Goal: Task Accomplishment & Management: Manage account settings

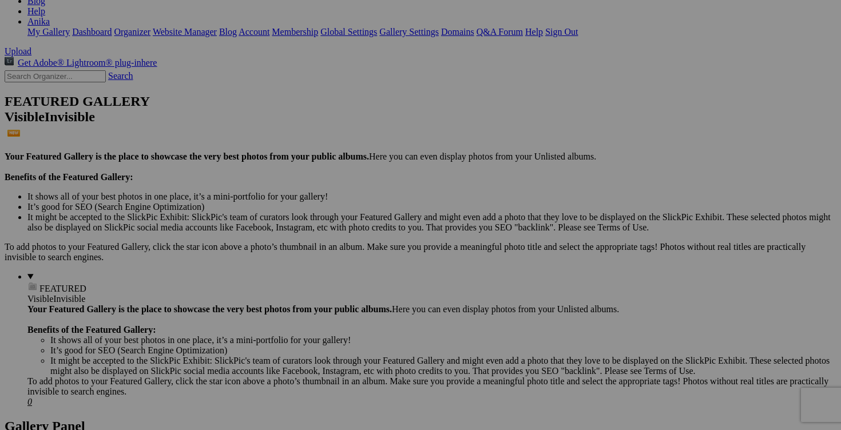
scroll to position [202, 0]
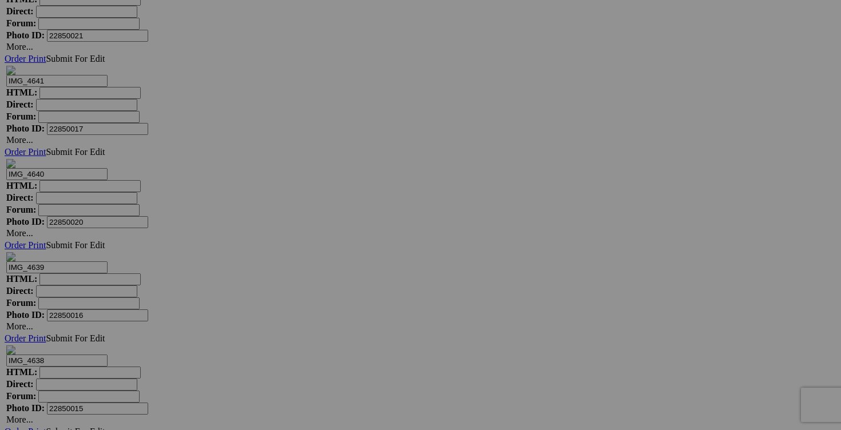
scroll to position [3835, 0]
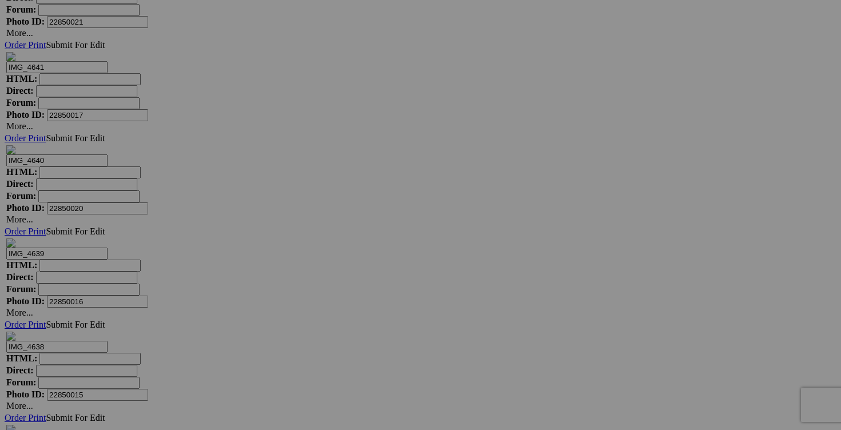
drag, startPoint x: 437, startPoint y: 329, endPoint x: 375, endPoint y: 328, distance: 61.2
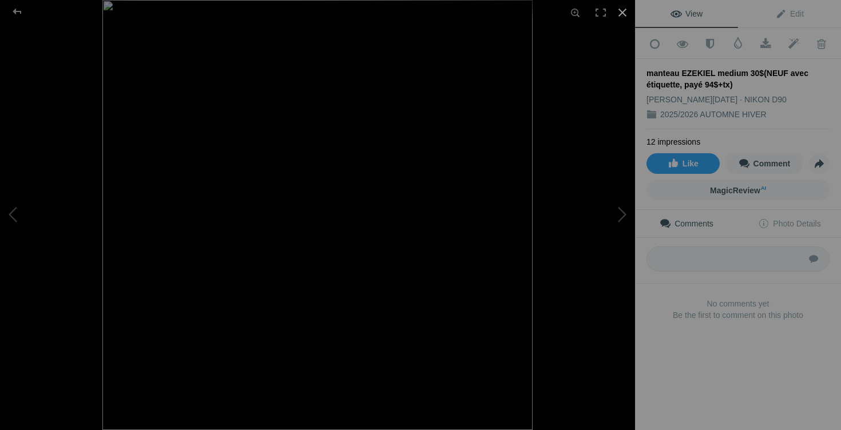
click at [622, 11] on div at bounding box center [622, 12] width 25 height 25
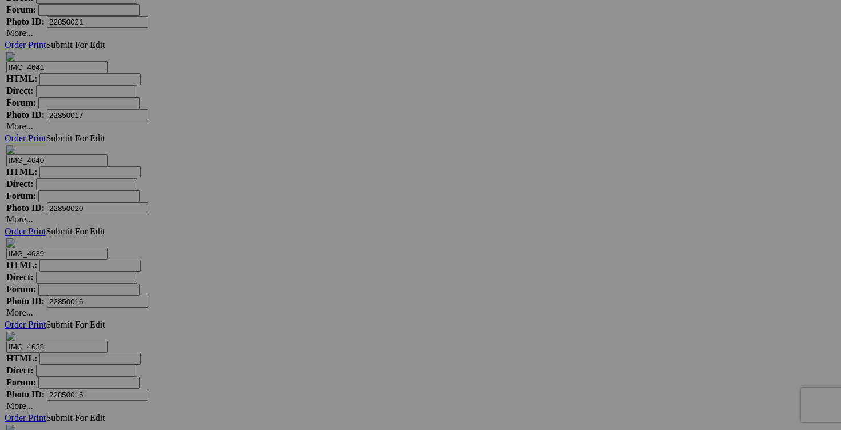
type input "manteau automne EZEKIEL medium 30$(NEUF avec étiquette, payé 94$+tx)"
type input "manteau automne EZEKIEL medium"
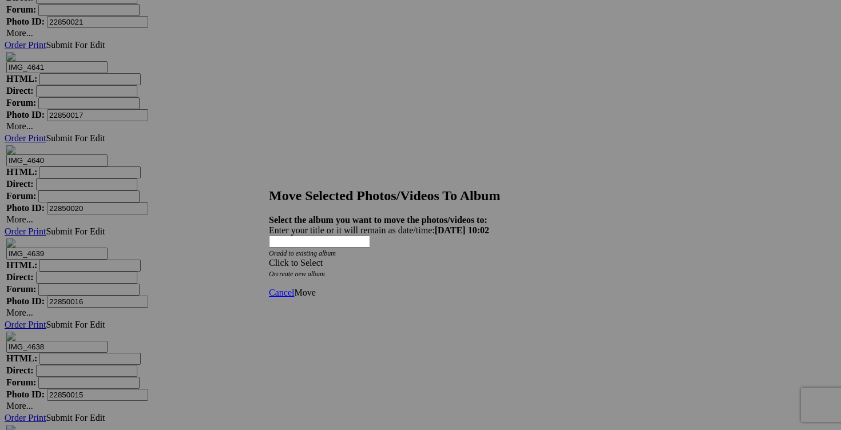
click at [493, 258] on div "Click to Select" at bounding box center [420, 263] width 303 height 10
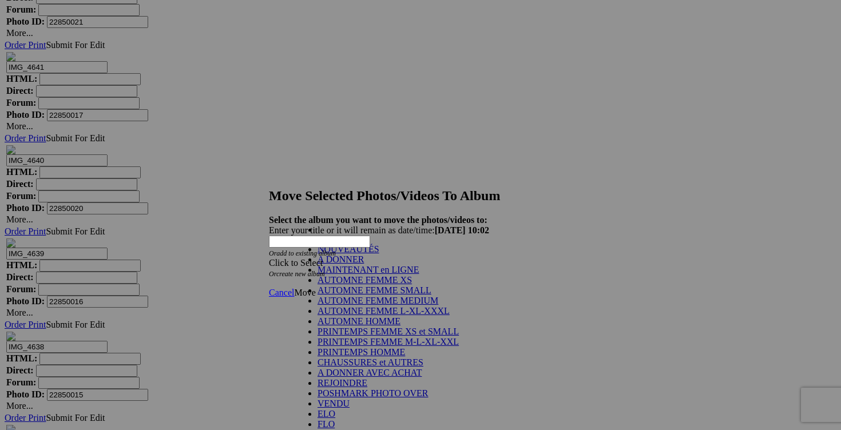
click at [379, 254] on link "NOUVEAUTÉS" at bounding box center [349, 249] width 62 height 10
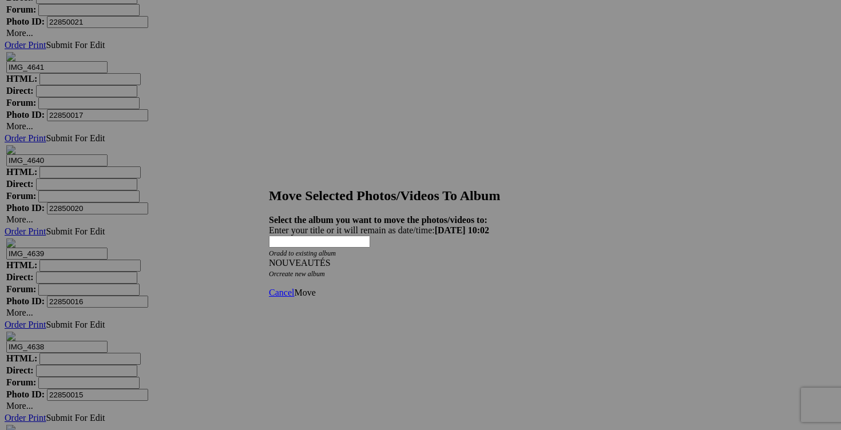
click at [315, 288] on span "Move" at bounding box center [304, 293] width 21 height 10
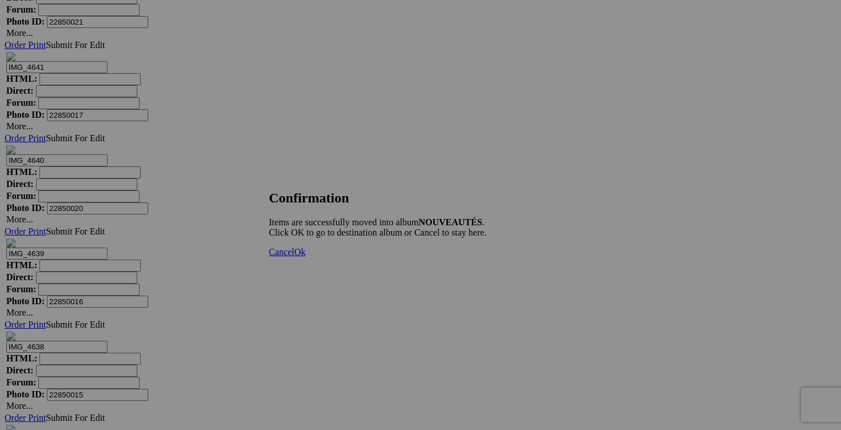
click at [294, 257] on span "Cancel" at bounding box center [281, 252] width 25 height 10
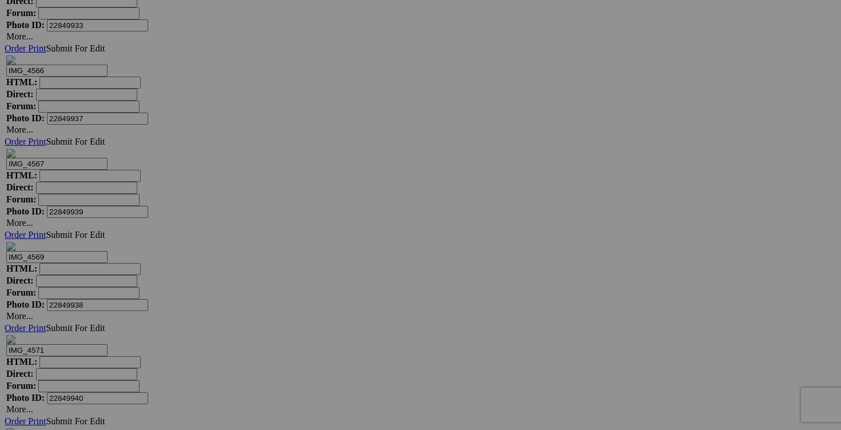
scroll to position [10015, 0]
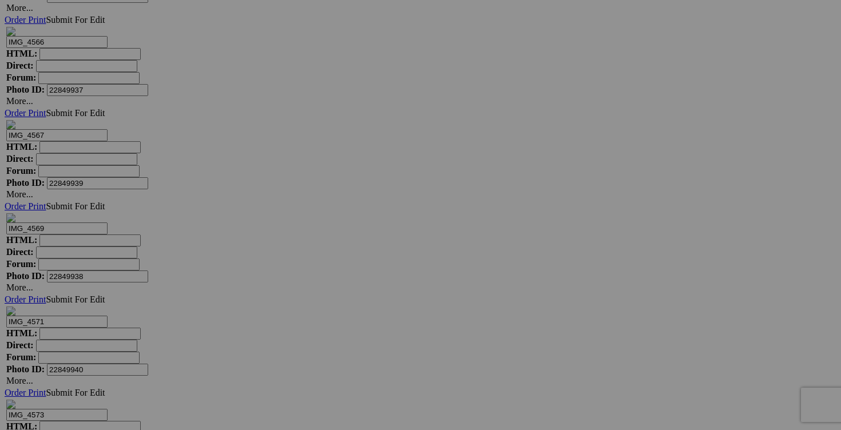
drag, startPoint x: 640, startPoint y: 251, endPoint x: 582, endPoint y: 250, distance: 57.8
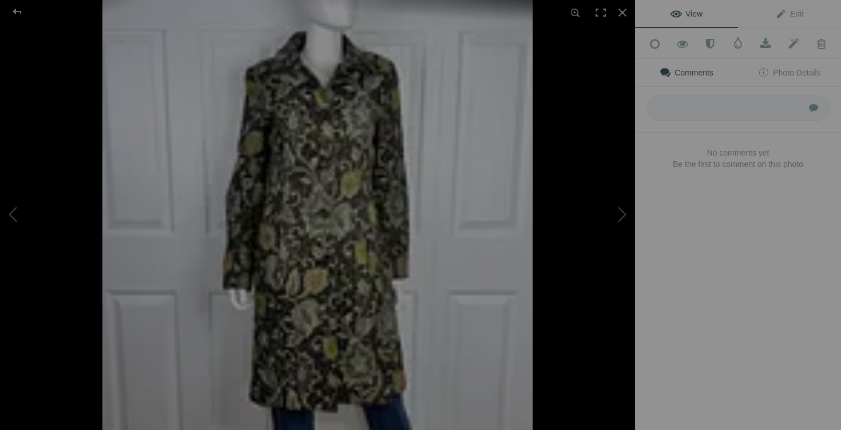
type input "manteau DANIER fait small 50$(comme neuf, superbe, inscrit xs mais fait small)"
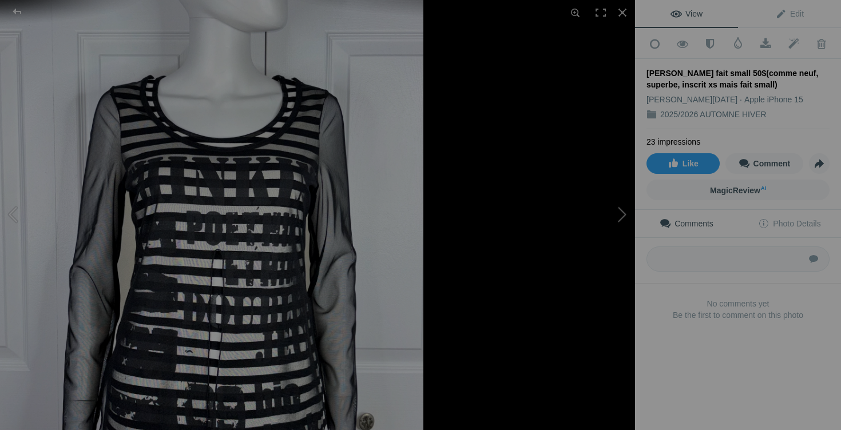
click at [624, 220] on button at bounding box center [592, 215] width 86 height 155
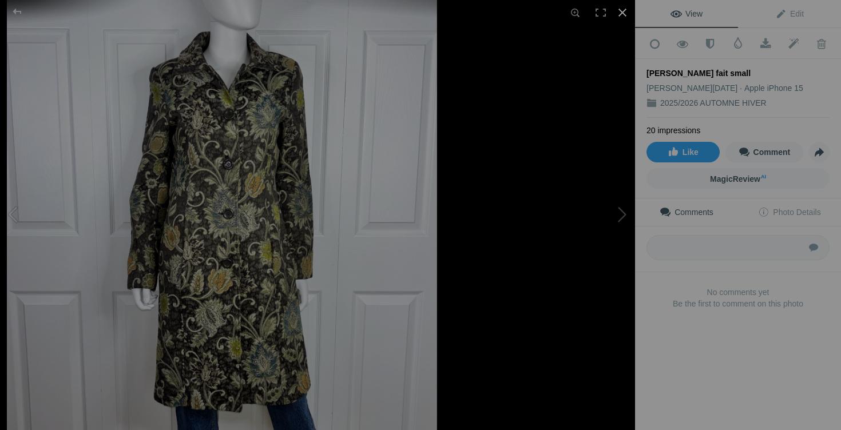
click at [625, 9] on div at bounding box center [622, 12] width 25 height 25
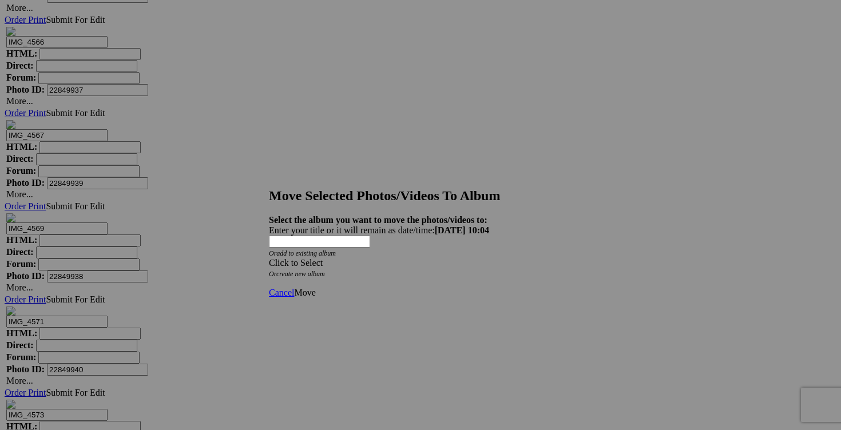
click at [269, 258] on span at bounding box center [269, 263] width 0 height 10
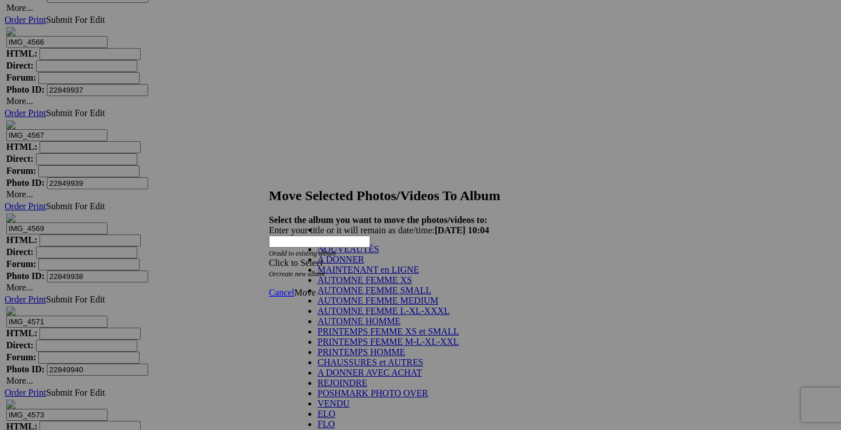
click at [375, 254] on link "NOUVEAUTÉS" at bounding box center [349, 249] width 62 height 10
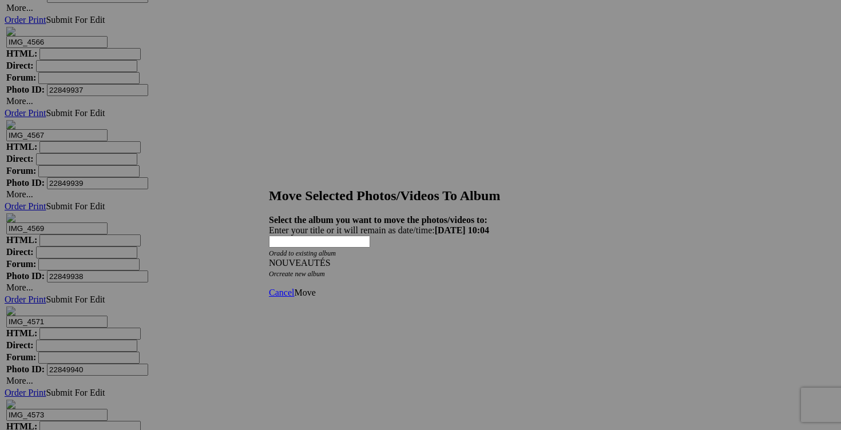
click at [315, 288] on span "Move" at bounding box center [304, 293] width 21 height 10
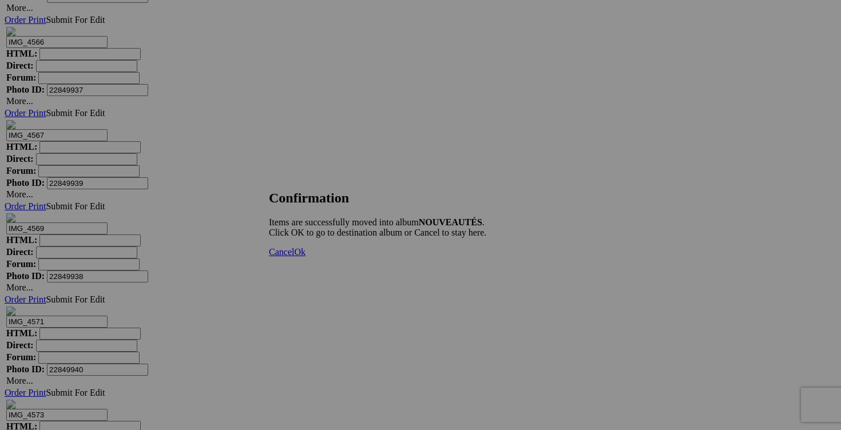
click at [294, 257] on link "Cancel" at bounding box center [281, 252] width 25 height 10
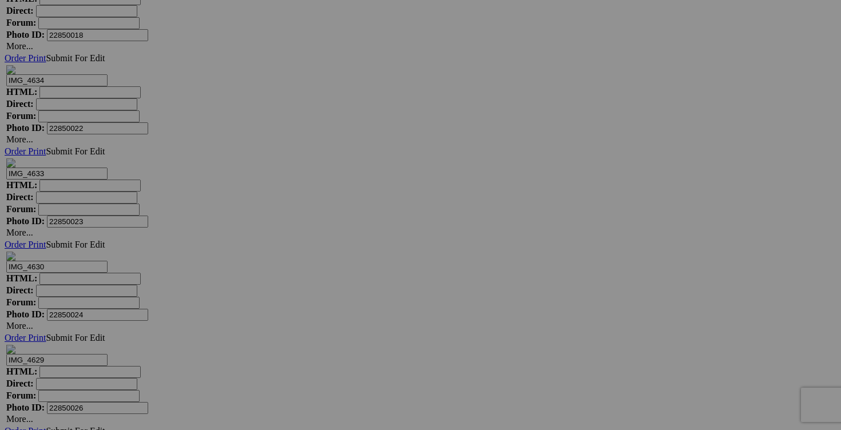
scroll to position [4346, 0]
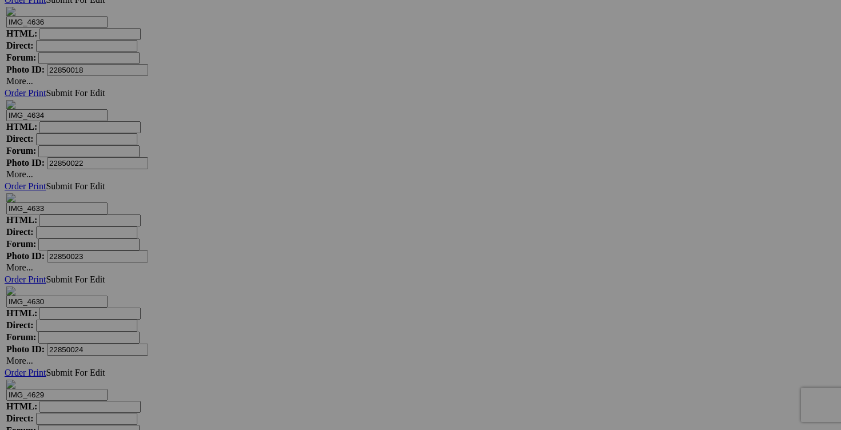
drag, startPoint x: 540, startPoint y: 397, endPoint x: 468, endPoint y: 381, distance: 73.3
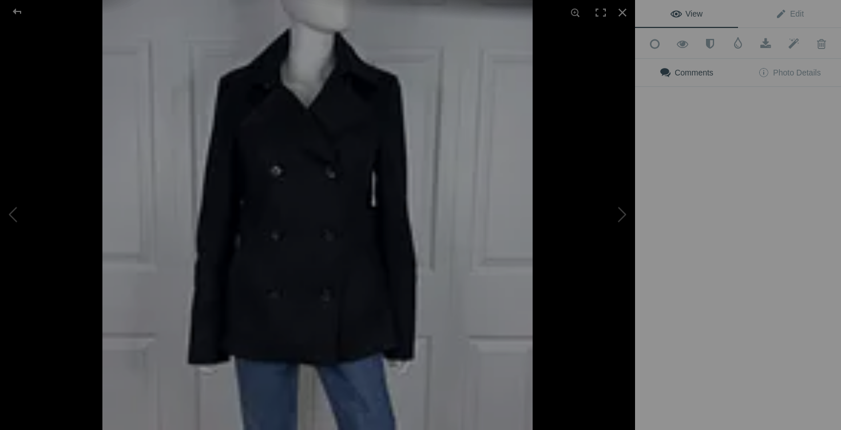
type input "manteau VICTORIA SECRET taille 8 40$(comme neuf)"
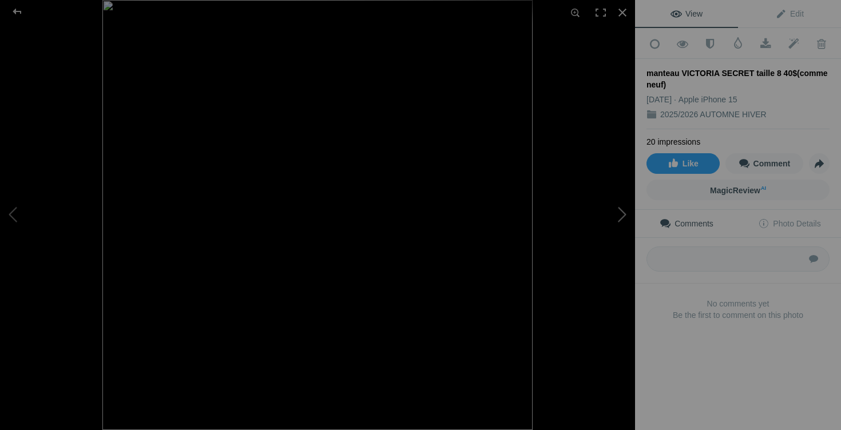
click at [614, 222] on button at bounding box center [592, 215] width 86 height 155
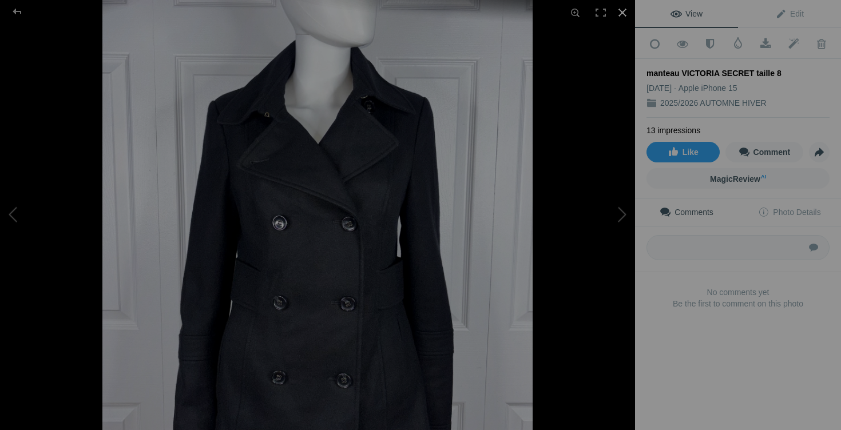
click at [622, 17] on div at bounding box center [622, 12] width 25 height 25
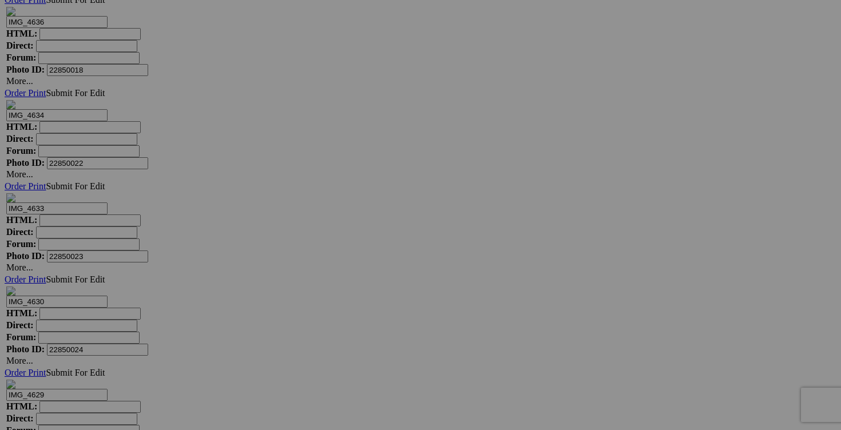
scroll to position [0, 68]
drag, startPoint x: 550, startPoint y: 400, endPoint x: 571, endPoint y: 398, distance: 21.2
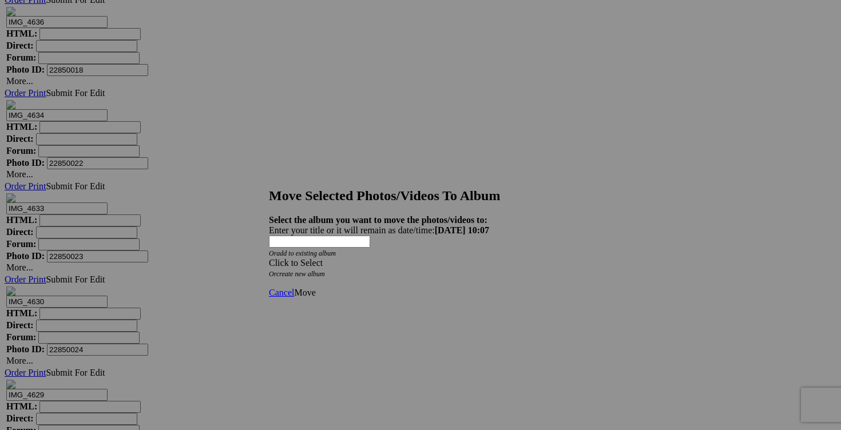
click at [487, 258] on div "Click to Select" at bounding box center [420, 263] width 303 height 10
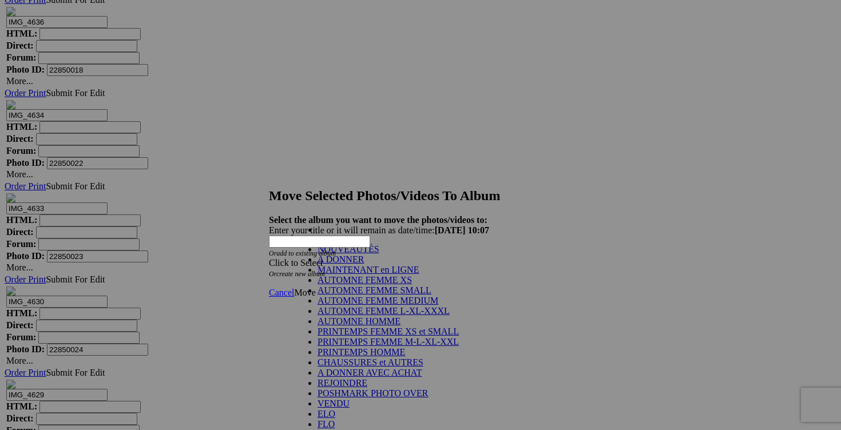
click at [372, 254] on link "NOUVEAUTÉS" at bounding box center [349, 249] width 62 height 10
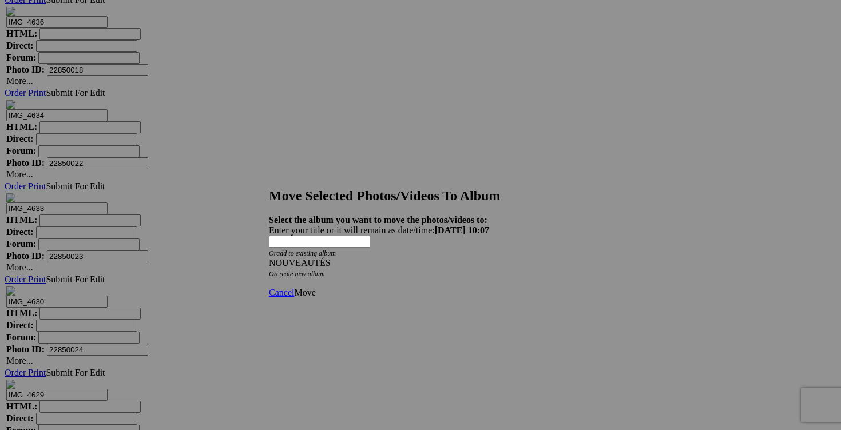
click at [315, 288] on span "Move" at bounding box center [304, 293] width 21 height 10
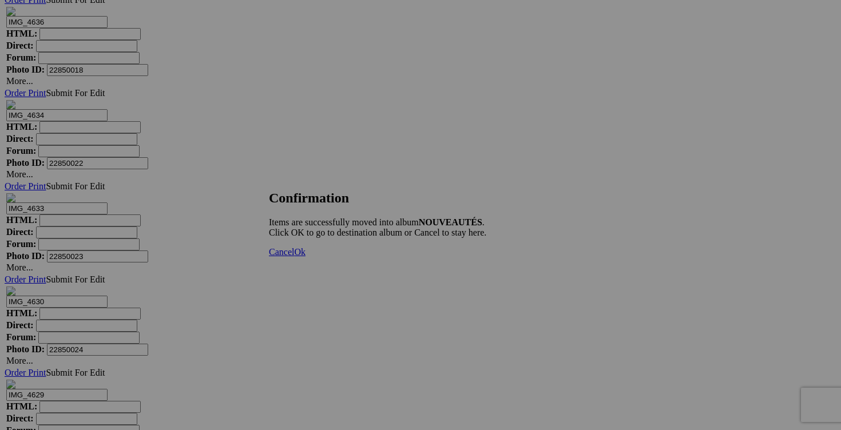
click at [294, 257] on span "Cancel" at bounding box center [281, 252] width 25 height 10
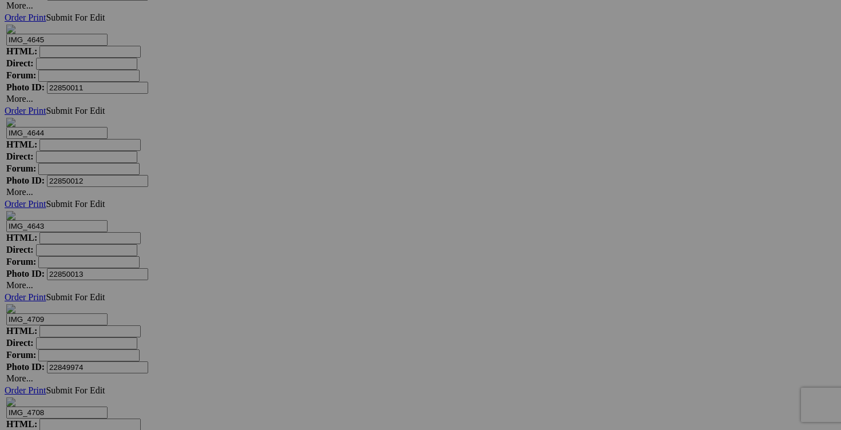
scroll to position [6661, 0]
drag, startPoint x: 638, startPoint y: 265, endPoint x: 580, endPoint y: 262, distance: 59.0
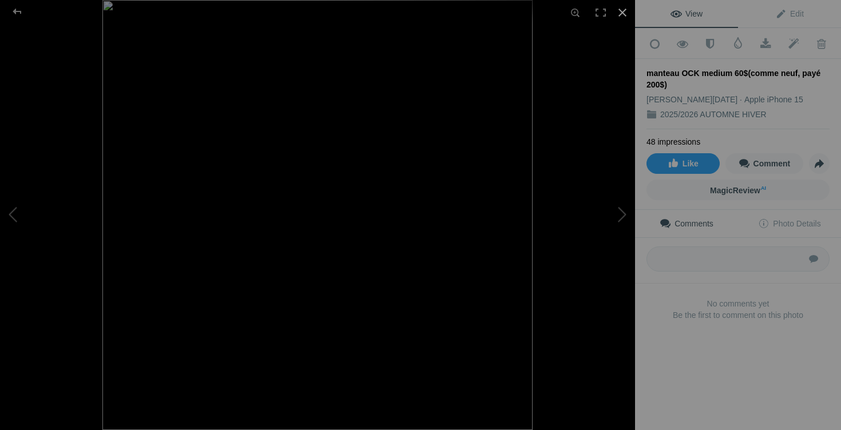
click at [624, 13] on div at bounding box center [622, 12] width 25 height 25
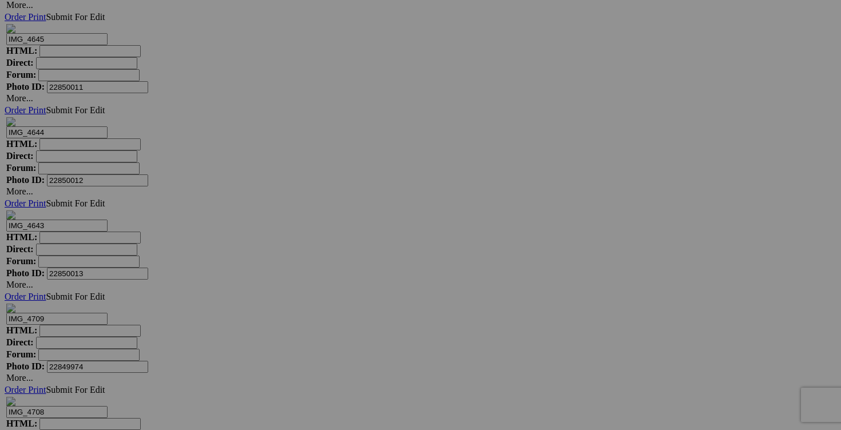
type input "manteau automne hiver OCK medium 50$(comme neuf, payé 200$)"
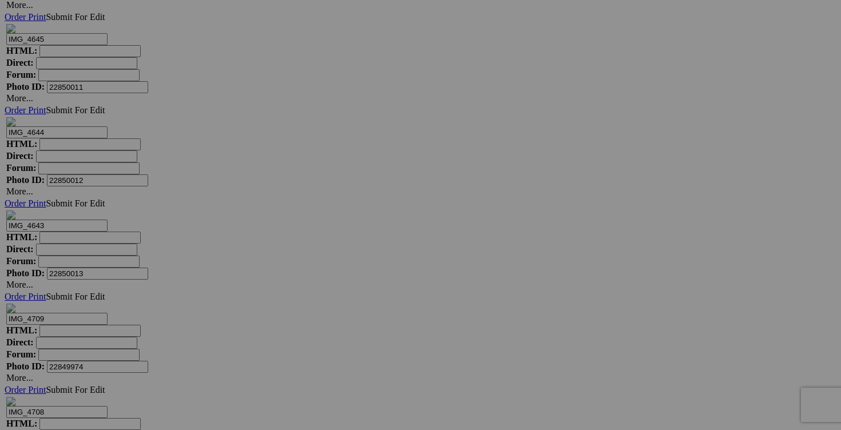
type input "manteau automne hiver OCK medium"
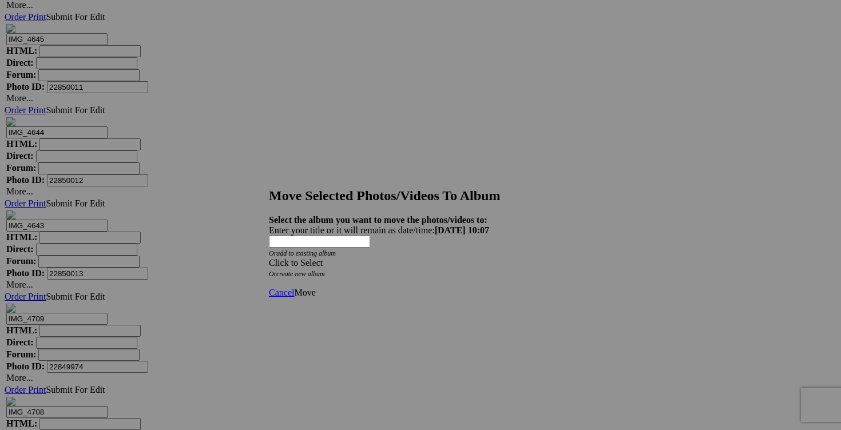
click at [269, 258] on span at bounding box center [269, 263] width 0 height 10
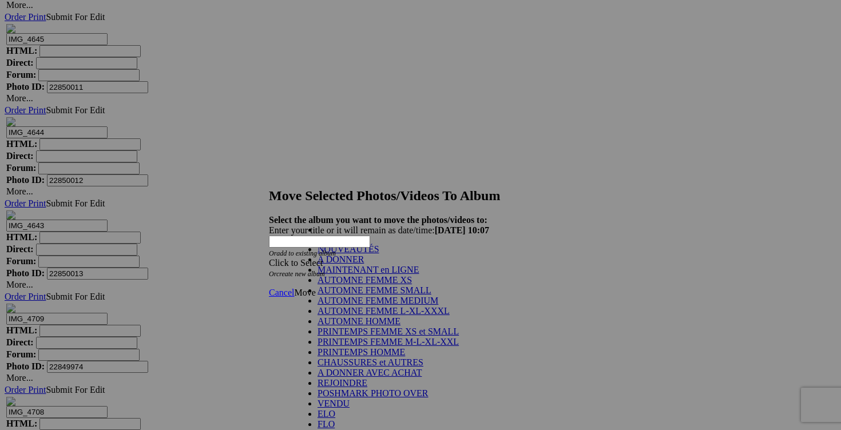
click at [379, 254] on link "NOUVEAUTÉS" at bounding box center [349, 249] width 62 height 10
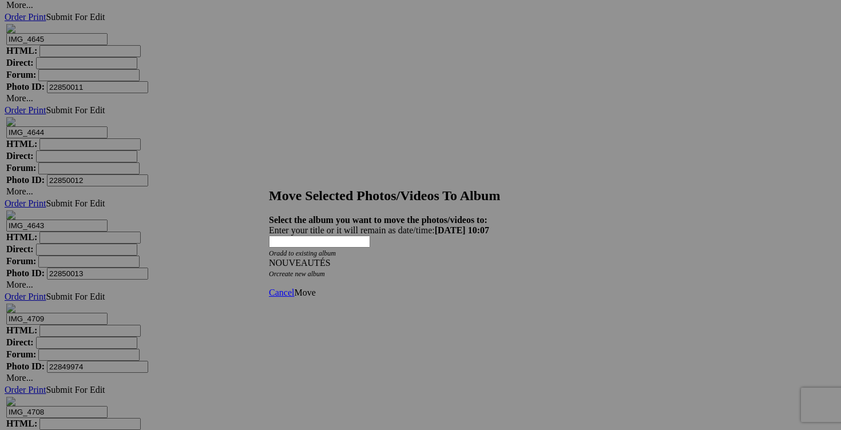
click at [315, 288] on link "Move" at bounding box center [304, 293] width 21 height 10
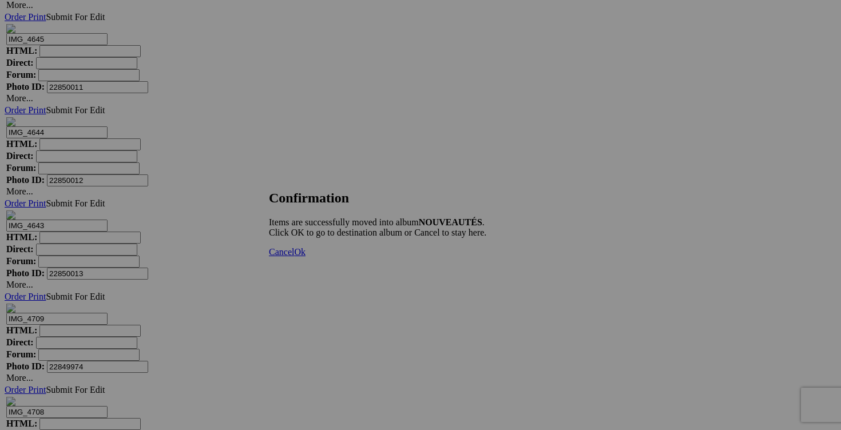
click at [294, 257] on link "Cancel" at bounding box center [281, 252] width 25 height 10
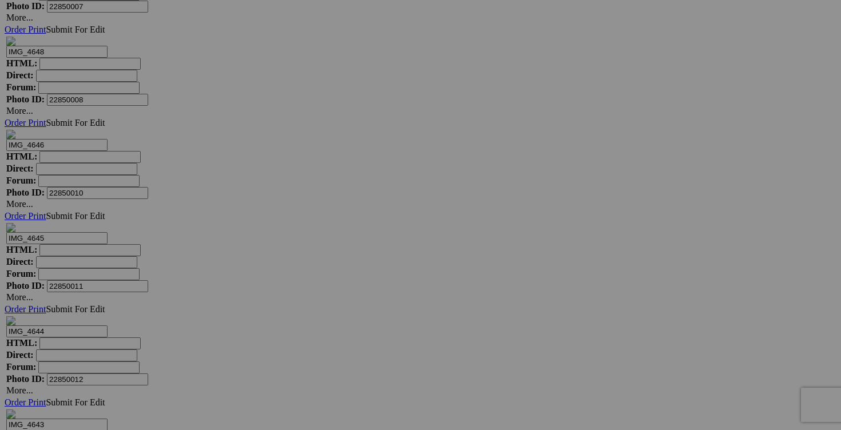
scroll to position [6460, 0]
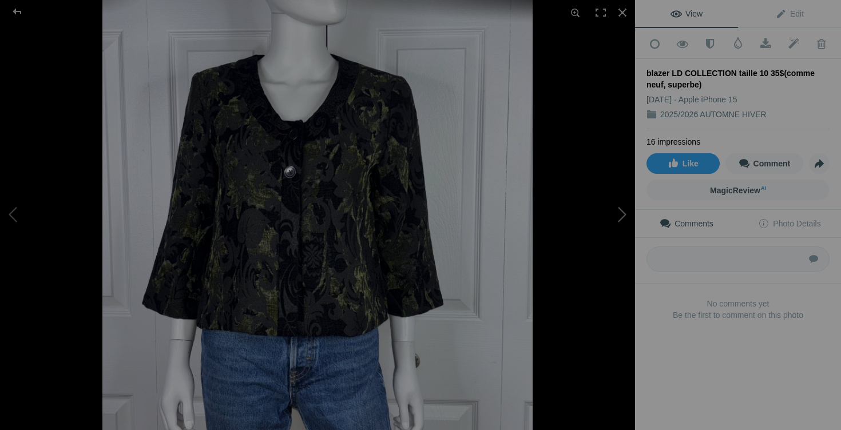
click at [606, 209] on button at bounding box center [592, 215] width 86 height 155
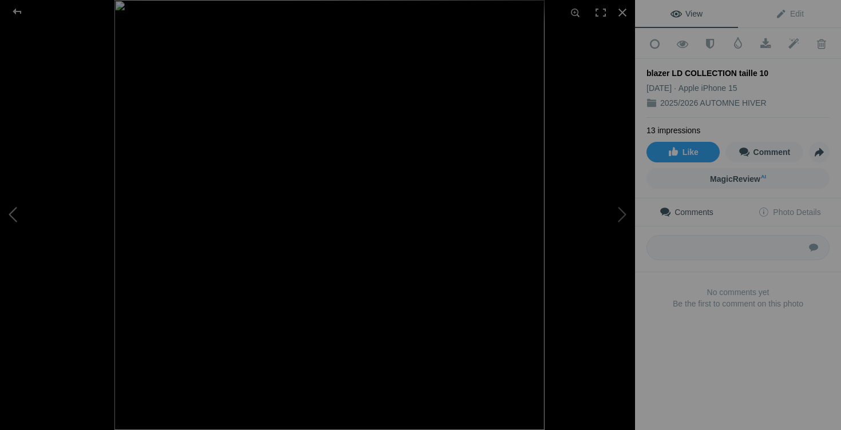
click at [30, 212] on button at bounding box center [43, 215] width 86 height 155
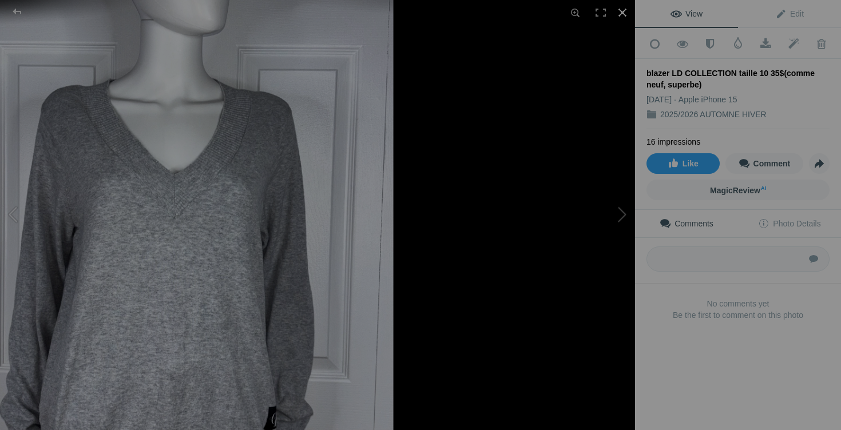
click at [626, 10] on div at bounding box center [622, 12] width 25 height 25
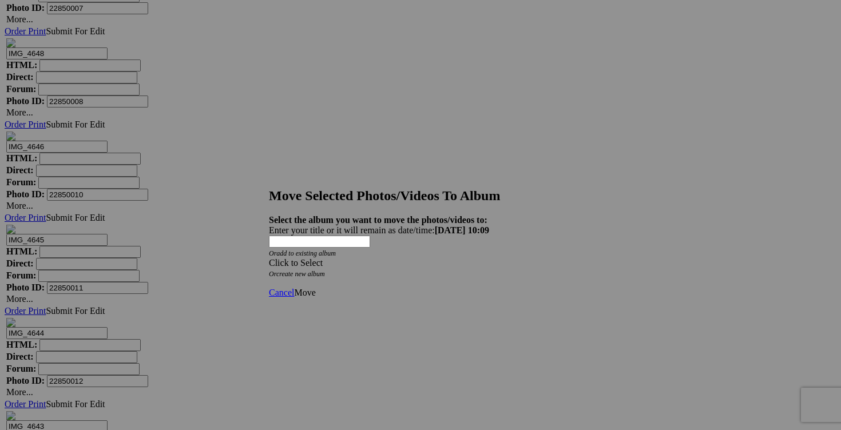
click at [498, 258] on div "Click to Select" at bounding box center [420, 263] width 303 height 10
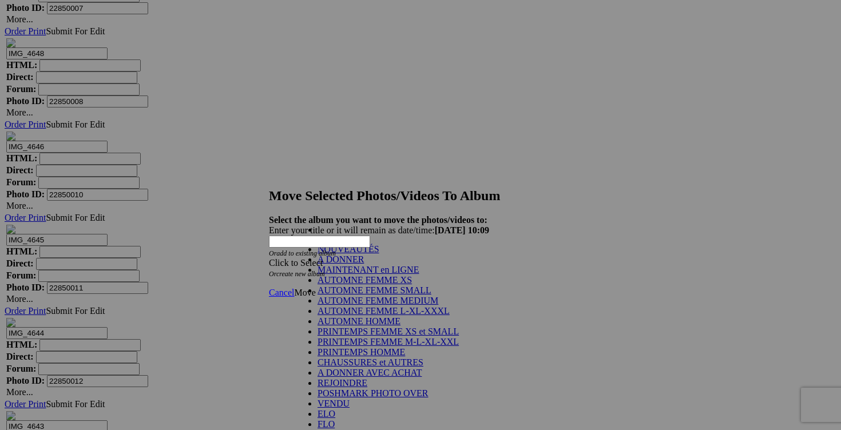
click at [379, 254] on link "NOUVEAUTÉS" at bounding box center [349, 249] width 62 height 10
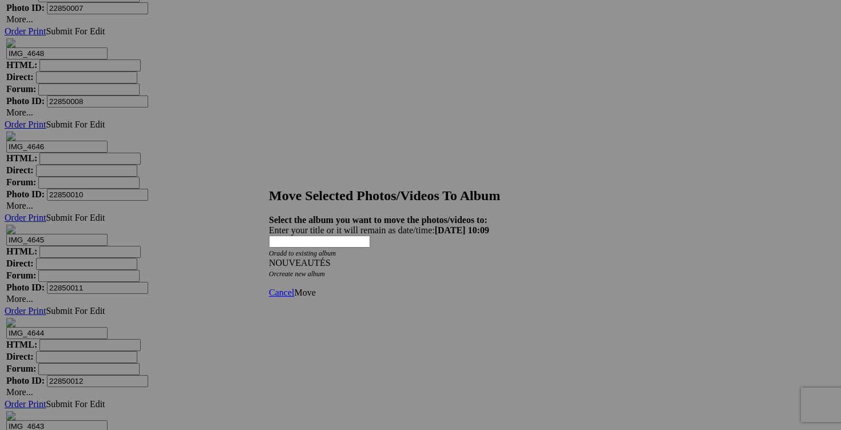
click at [315, 288] on span "Move" at bounding box center [304, 293] width 21 height 10
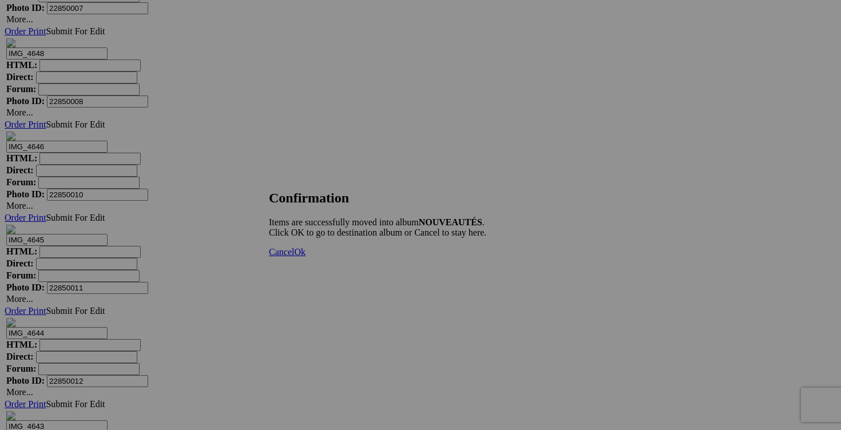
click at [294, 257] on link "Cancel" at bounding box center [281, 252] width 25 height 10
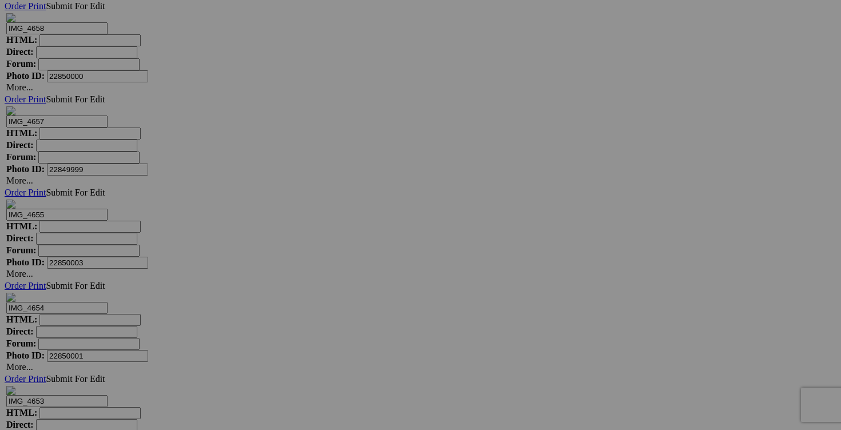
scroll to position [5734, 0]
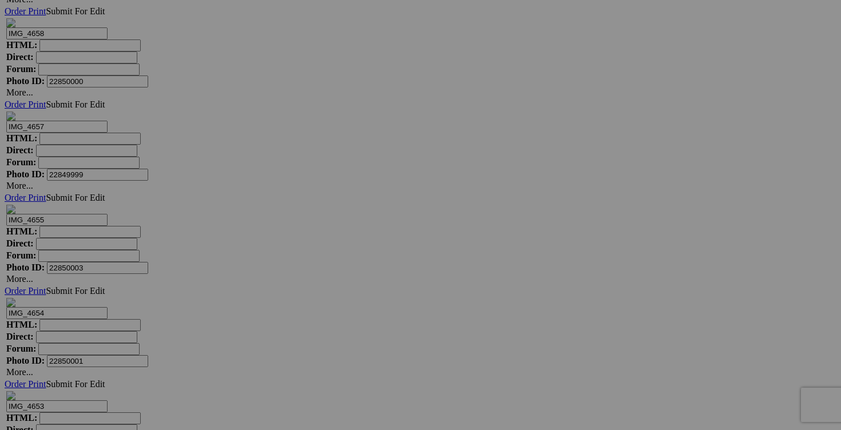
drag, startPoint x: 641, startPoint y: 318, endPoint x: 584, endPoint y: 310, distance: 57.9
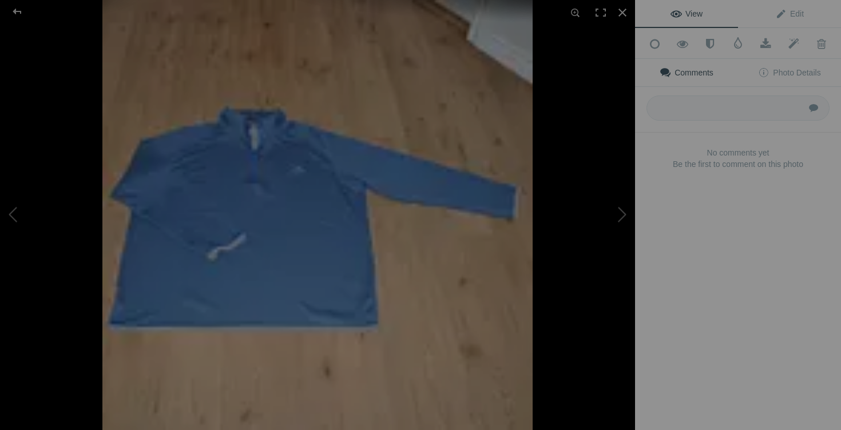
type input "chandail ADIDAS 2XL 20$(comme neuf)"
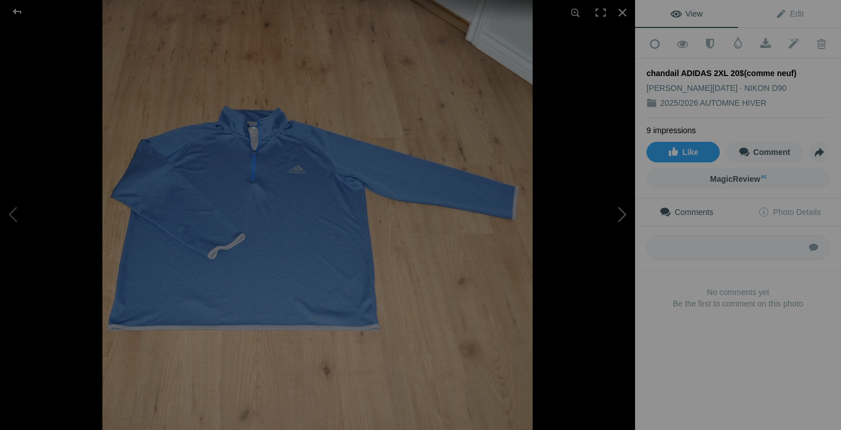
click at [618, 212] on button at bounding box center [592, 215] width 86 height 155
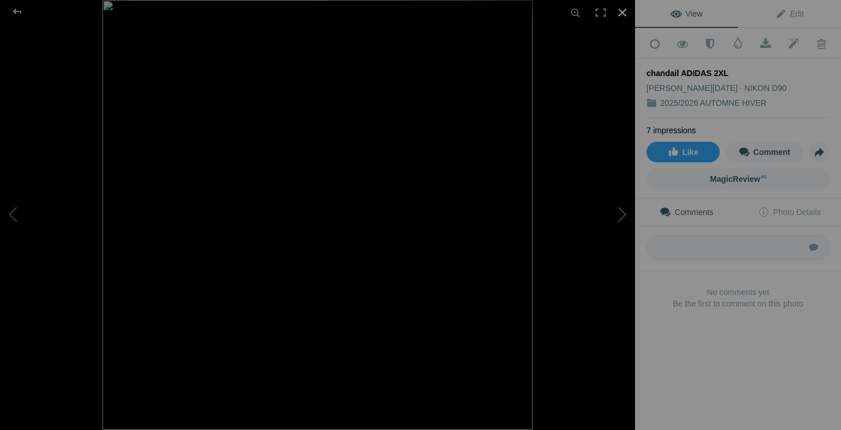
click at [619, 15] on div at bounding box center [622, 12] width 25 height 25
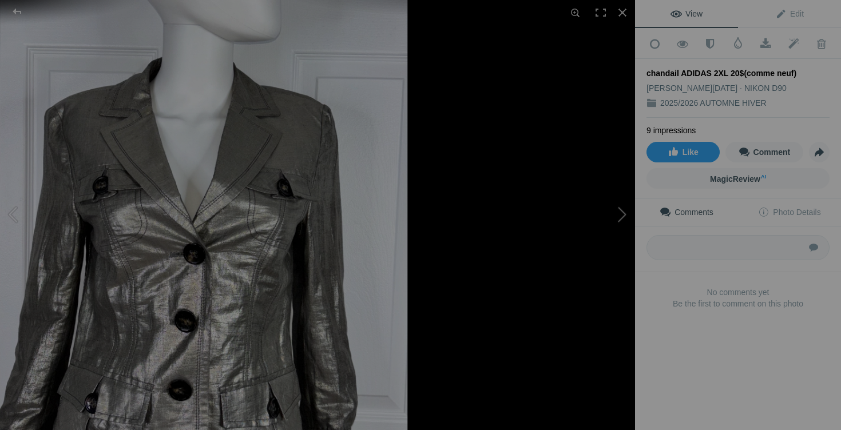
click at [624, 217] on button at bounding box center [592, 215] width 86 height 155
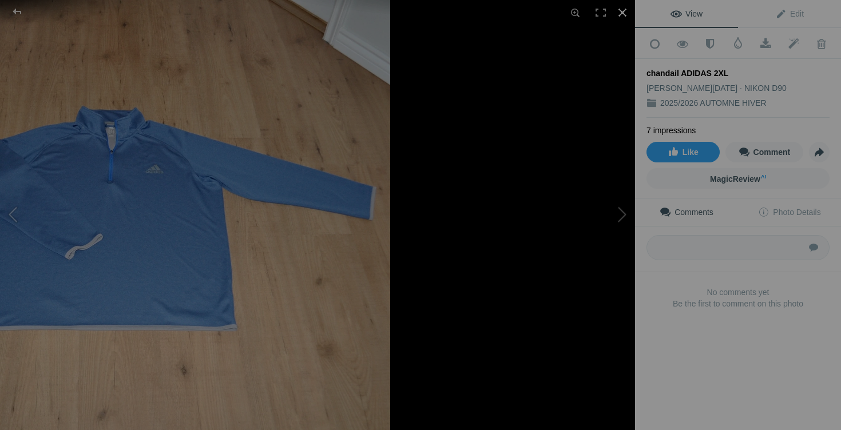
click at [623, 14] on div at bounding box center [622, 12] width 25 height 25
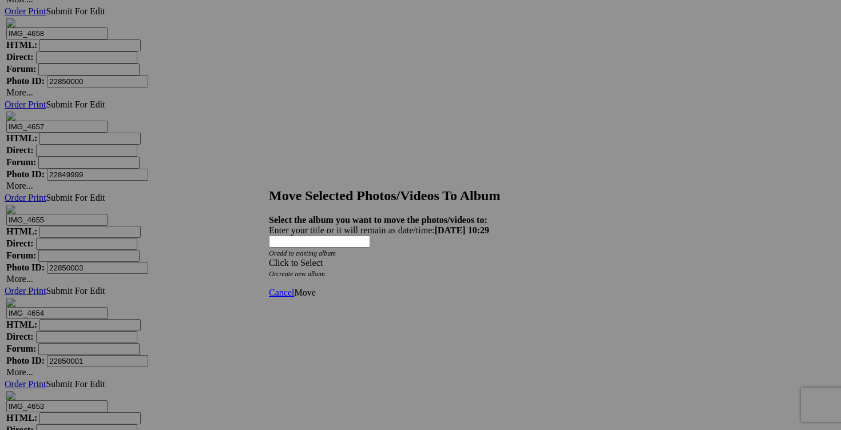
click at [269, 258] on span at bounding box center [269, 263] width 0 height 10
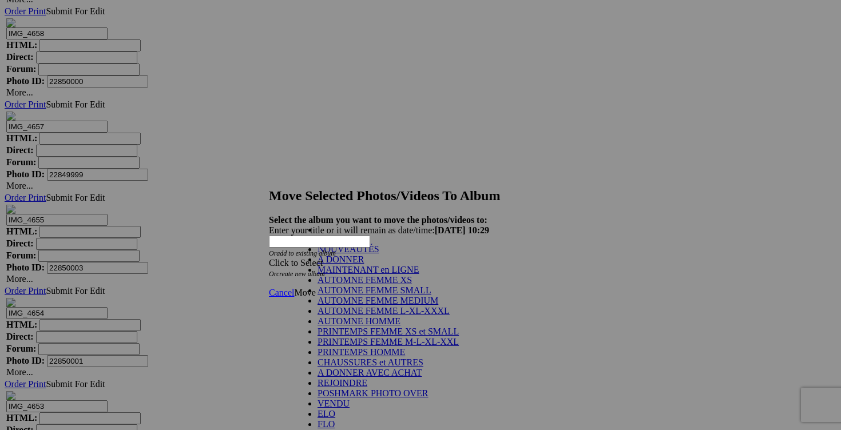
click at [379, 254] on link "NOUVEAUTÉS" at bounding box center [349, 249] width 62 height 10
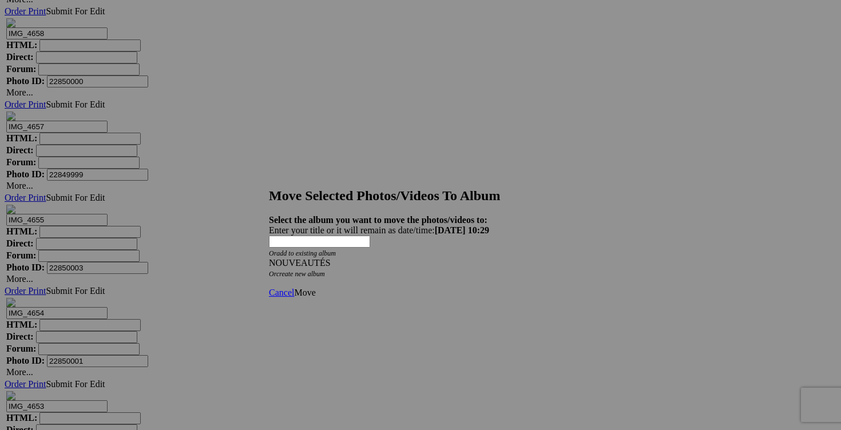
click at [315, 288] on span "Move" at bounding box center [304, 293] width 21 height 10
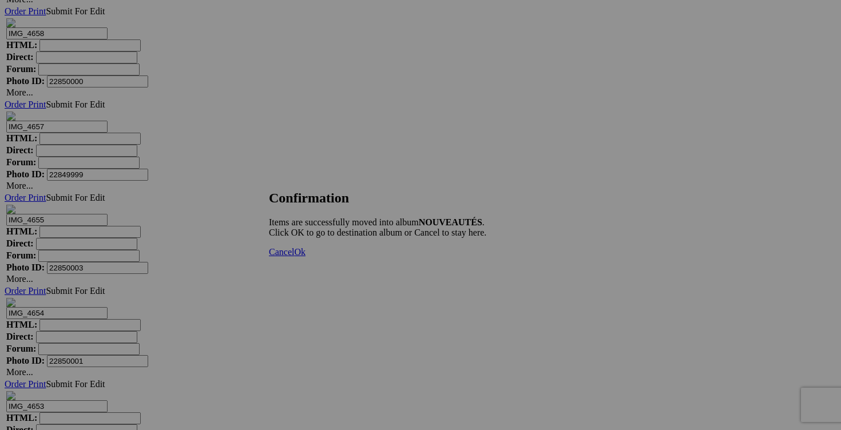
click at [294, 257] on link "Cancel" at bounding box center [281, 252] width 25 height 10
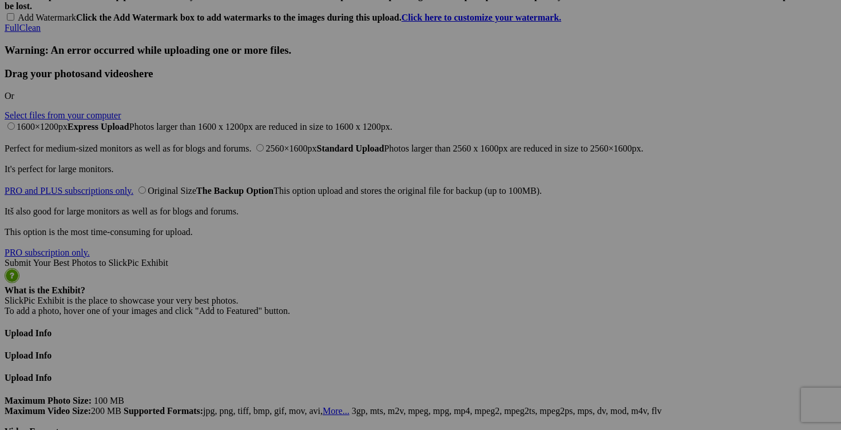
scroll to position [2749, 0]
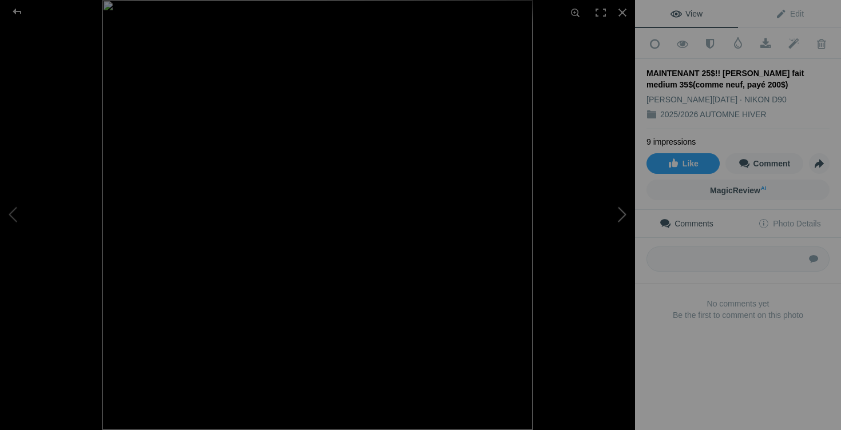
click at [614, 213] on button at bounding box center [592, 215] width 86 height 155
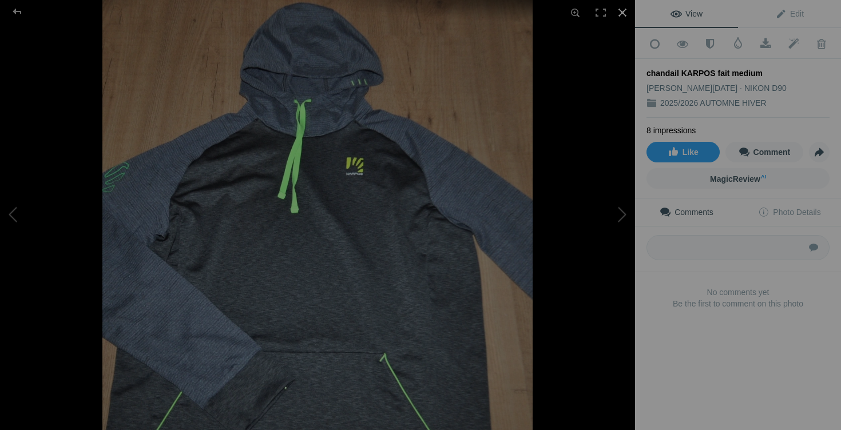
click at [623, 13] on div at bounding box center [622, 12] width 25 height 25
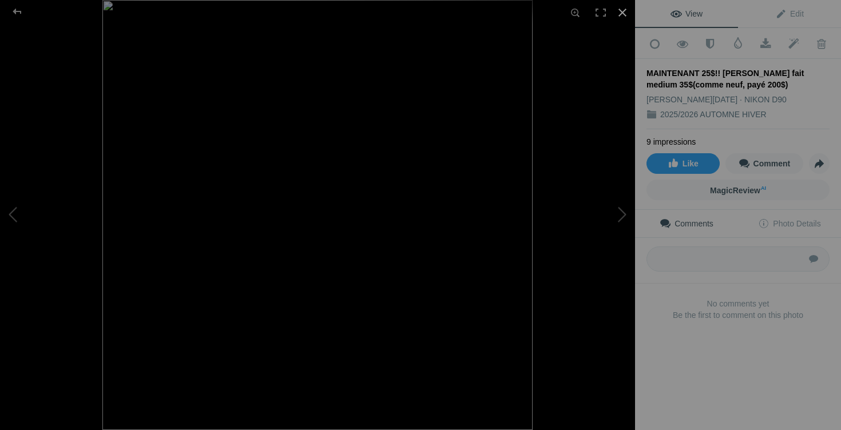
click at [625, 14] on div at bounding box center [622, 12] width 25 height 25
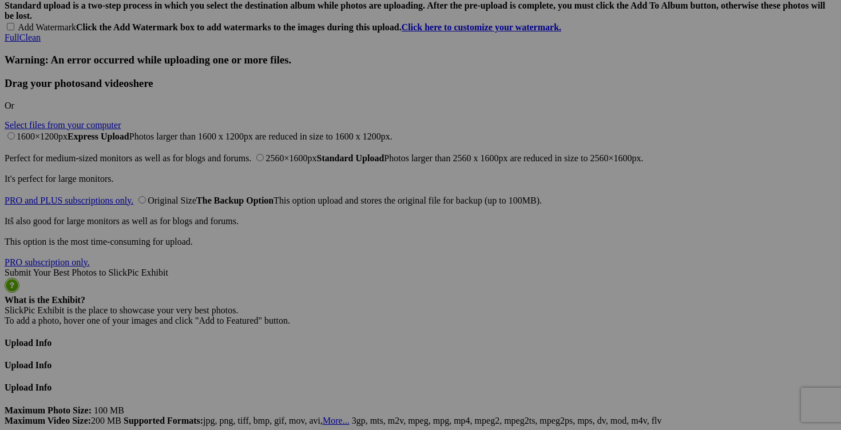
scroll to position [0, 97]
drag, startPoint x: 246, startPoint y: 396, endPoint x: 258, endPoint y: 397, distance: 12.1
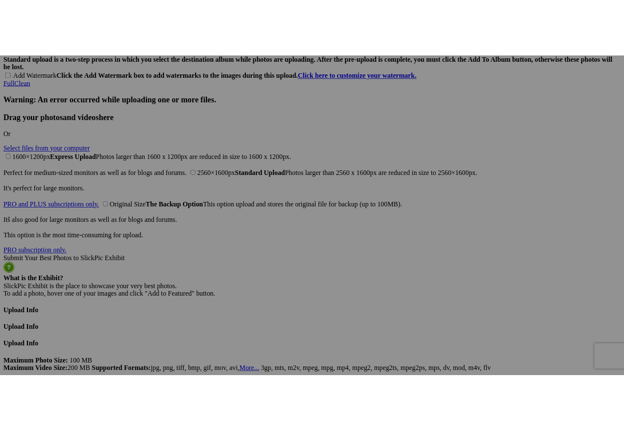
scroll to position [0, 0]
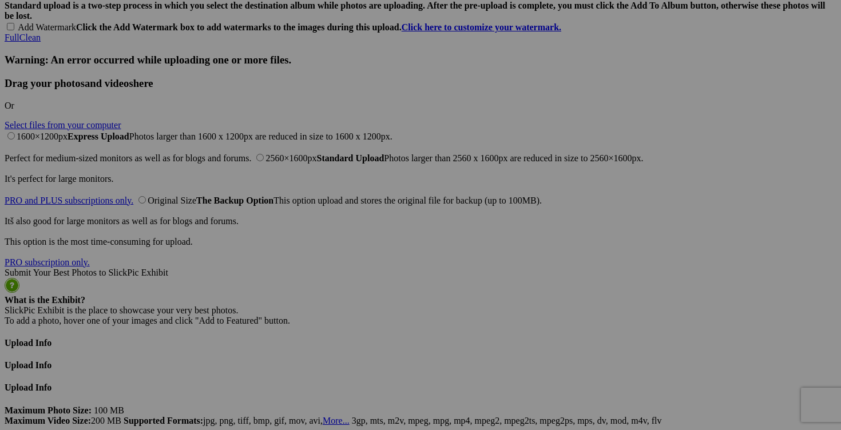
drag, startPoint x: 202, startPoint y: 396, endPoint x: 164, endPoint y: 396, distance: 37.8
drag, startPoint x: 234, startPoint y: 398, endPoint x: 173, endPoint y: 398, distance: 61.2
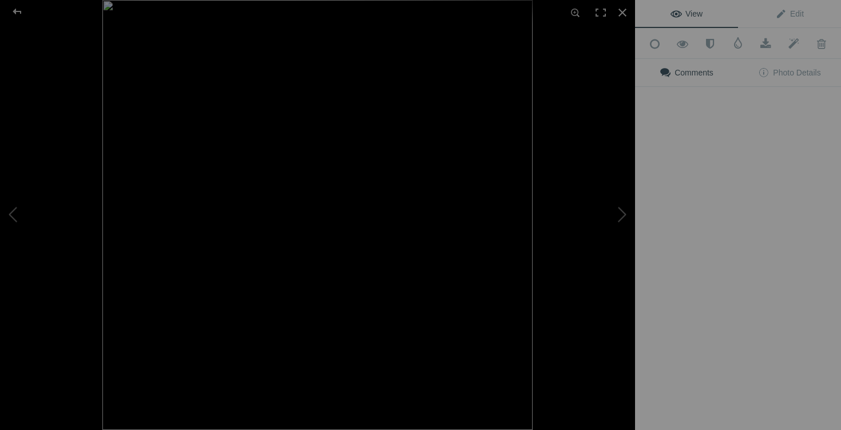
type input "chandail KARPOS fait medium 30$(comme neuf, payé 200$)"
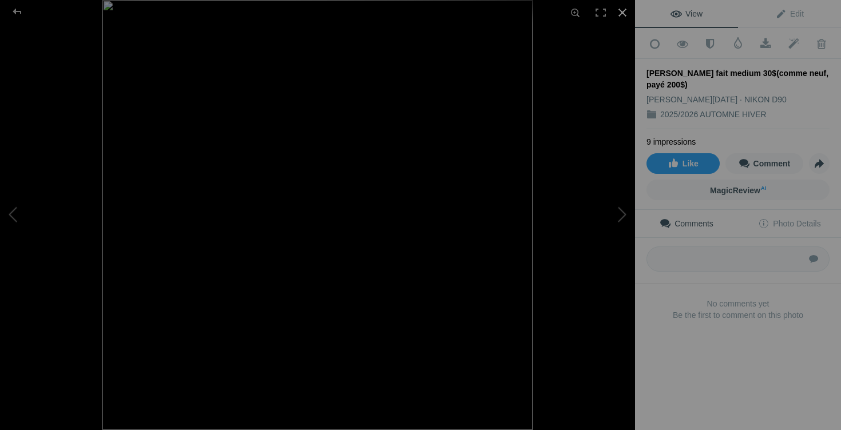
click at [626, 10] on div at bounding box center [622, 12] width 25 height 25
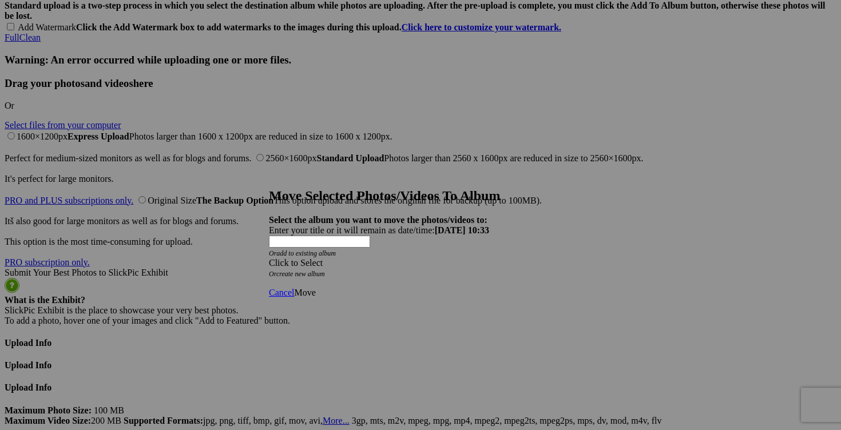
click at [269, 258] on span at bounding box center [269, 263] width 0 height 10
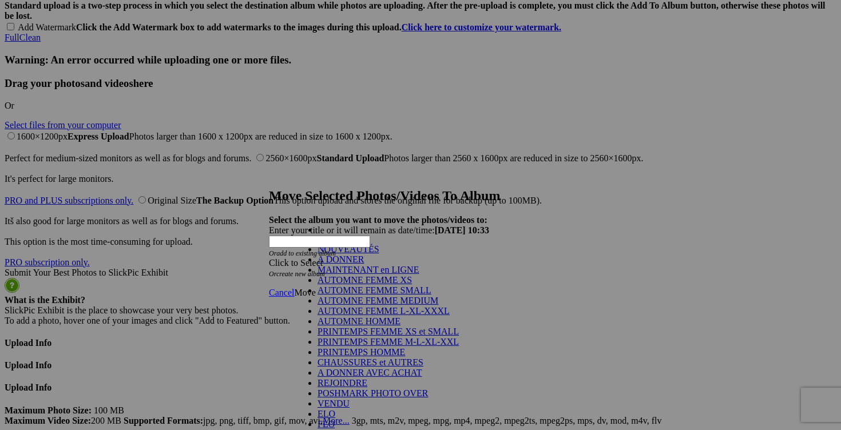
click at [379, 254] on link "NOUVEAUTÉS" at bounding box center [349, 249] width 62 height 10
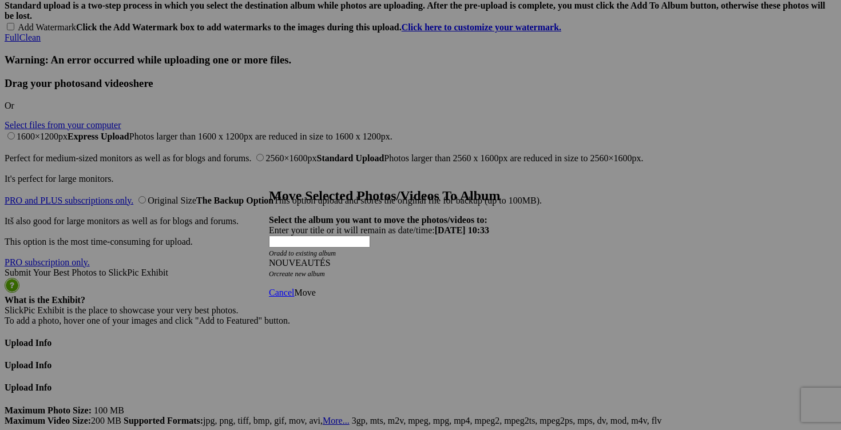
click at [315, 288] on span "Move" at bounding box center [304, 293] width 21 height 10
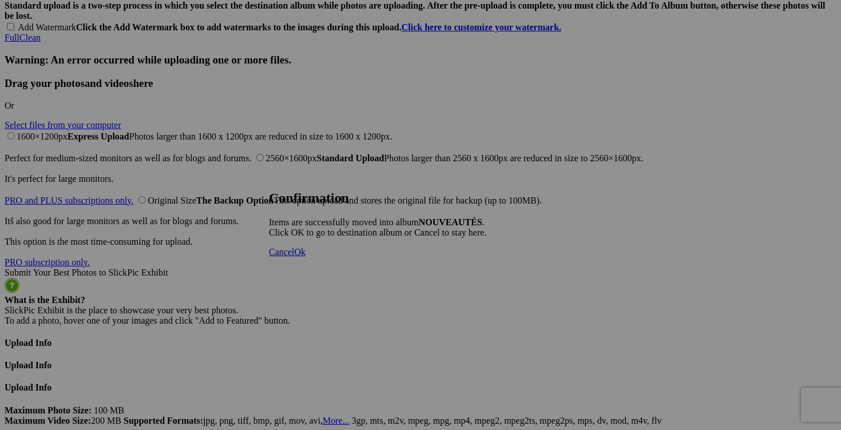
click at [294, 257] on span "Cancel" at bounding box center [281, 252] width 25 height 10
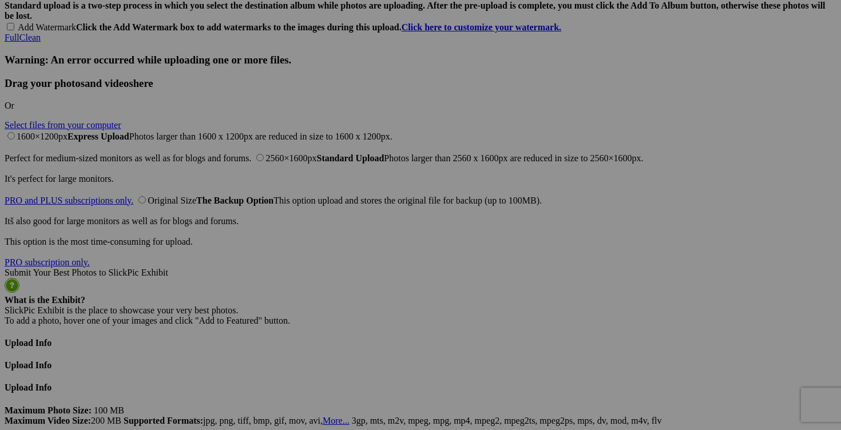
click at [344, 288] on span "Yes" at bounding box center [337, 290] width 13 height 10
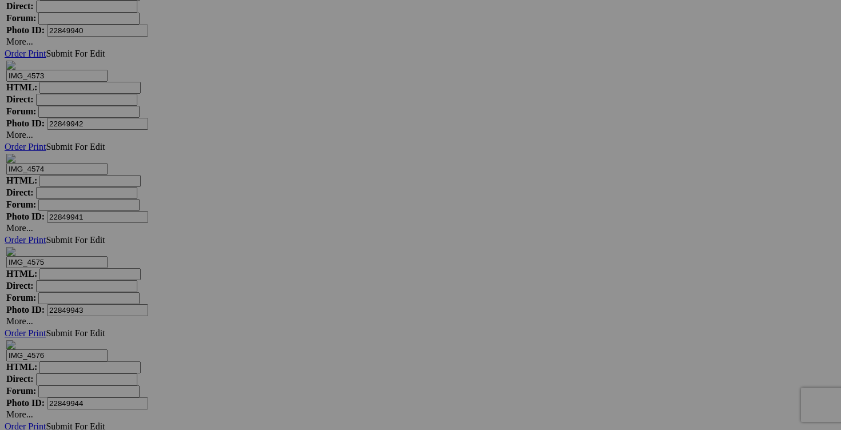
scroll to position [10474, 0]
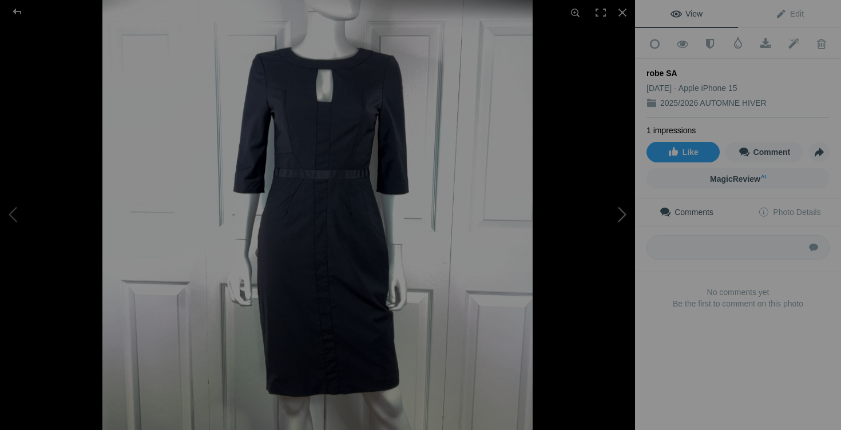
click at [624, 219] on button at bounding box center [592, 215] width 86 height 155
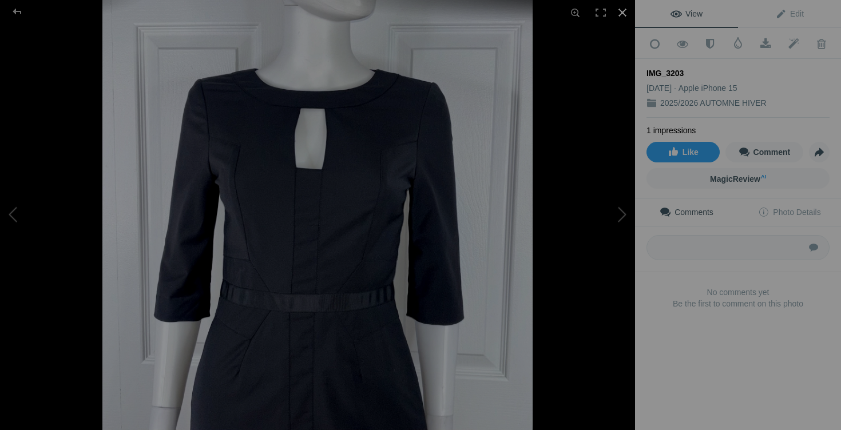
click at [627, 11] on div at bounding box center [622, 12] width 25 height 25
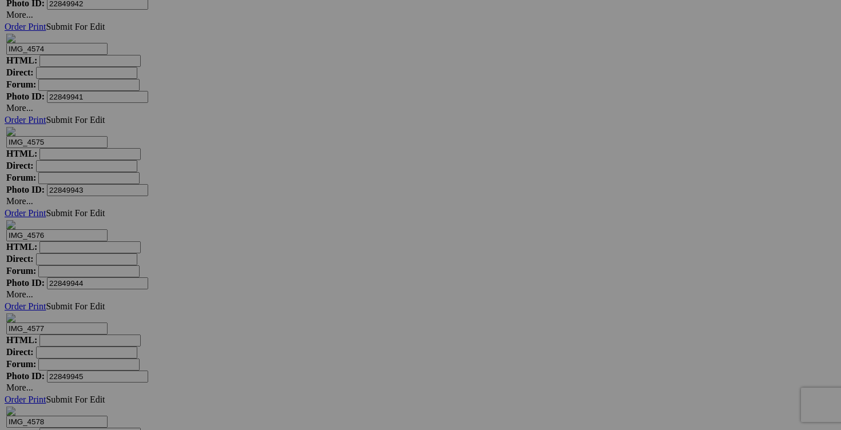
drag, startPoint x: 346, startPoint y: 228, endPoint x: 336, endPoint y: 228, distance: 9.7
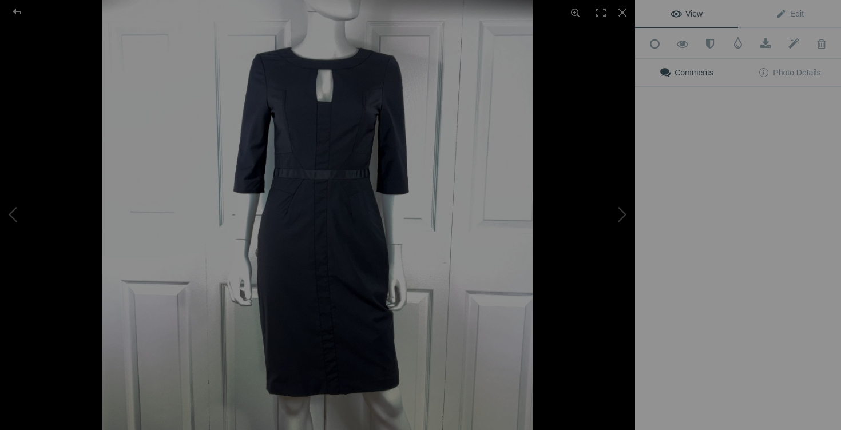
scroll to position [0, 0]
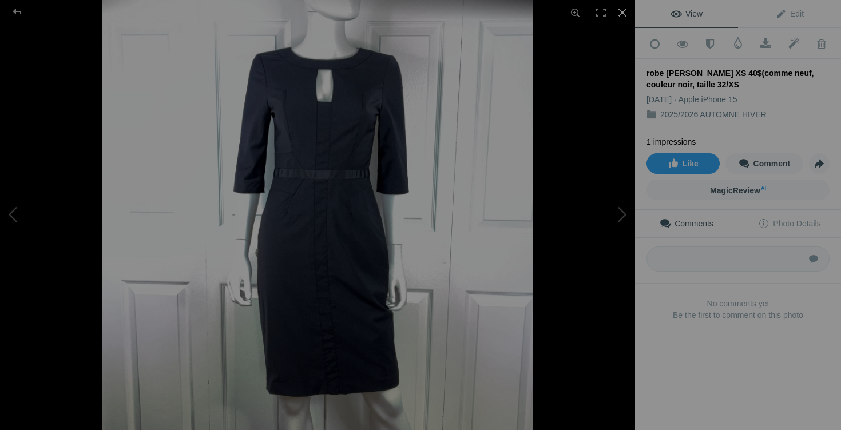
click at [626, 12] on div at bounding box center [622, 12] width 25 height 25
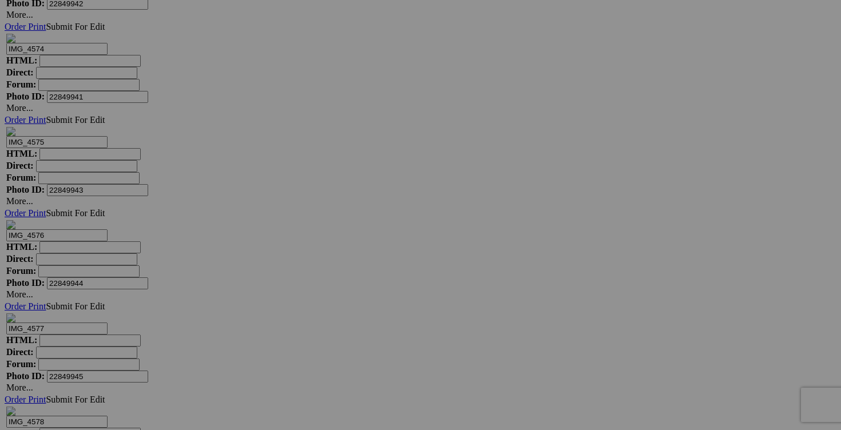
scroll to position [0, 122]
drag, startPoint x: 351, startPoint y: 229, endPoint x: 386, endPoint y: 229, distance: 34.9
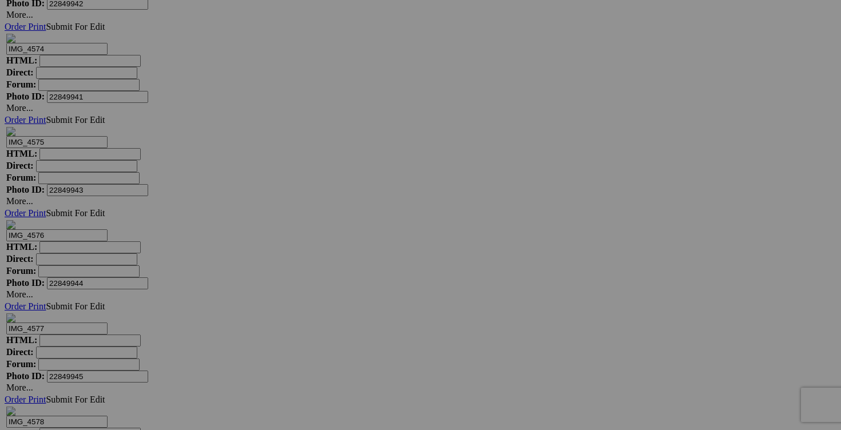
drag, startPoint x: 292, startPoint y: 229, endPoint x: 249, endPoint y: 231, distance: 43.5
drag, startPoint x: 361, startPoint y: 228, endPoint x: 272, endPoint y: 227, distance: 89.3
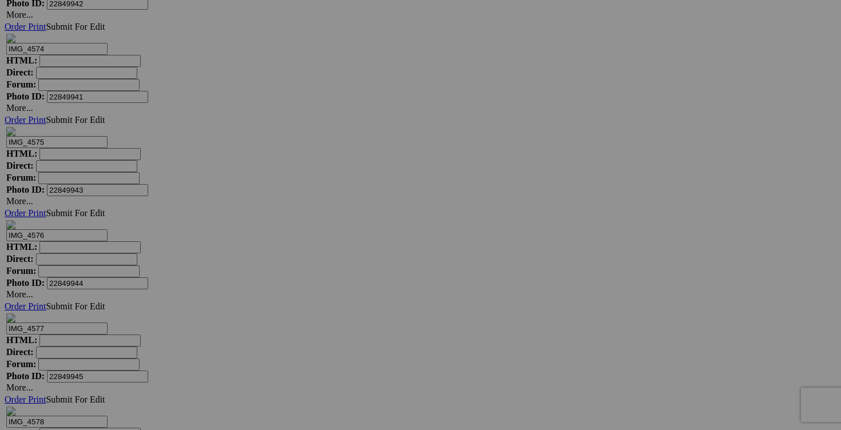
type input "robe SANDRA ANGELOZZI XS 40$(comme neuf, couleur noir, taille 32/XS)"
drag, startPoint x: 442, startPoint y: 228, endPoint x: 368, endPoint y: 223, distance: 74.6
paste input "robe SANDRA ANGELOZZI XS"
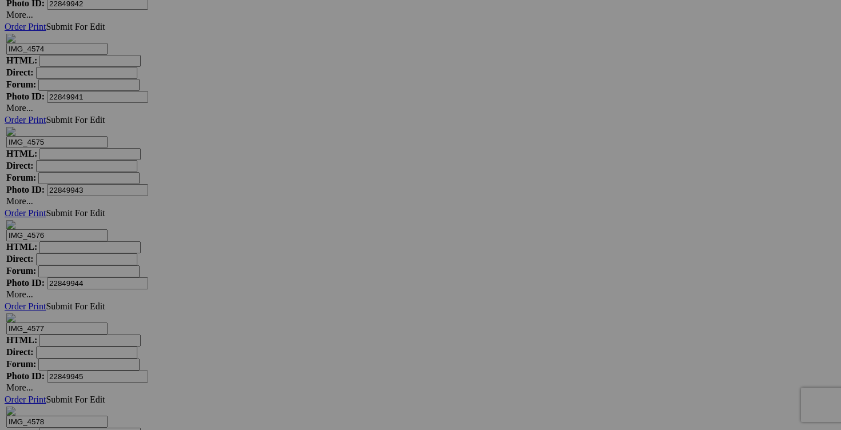
type input "robe SANDRA ANGELOZZI XS"
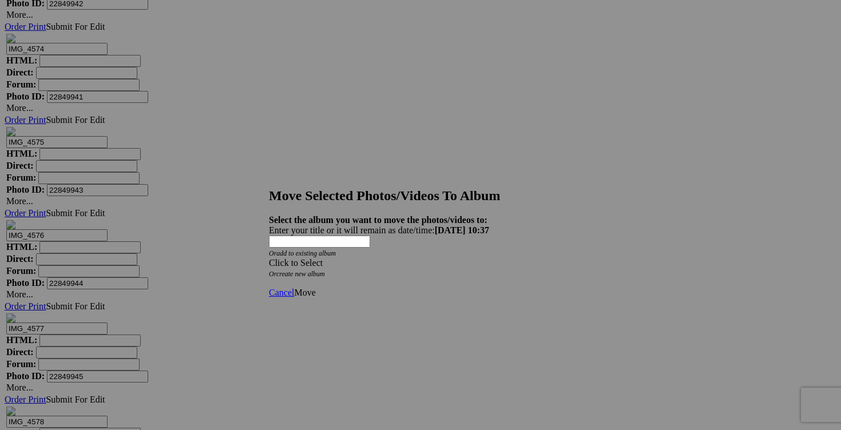
click at [487, 215] on strong "Select the album you want to move the photos/videos to:" at bounding box center [378, 220] width 219 height 10
click at [269, 258] on span at bounding box center [269, 263] width 0 height 10
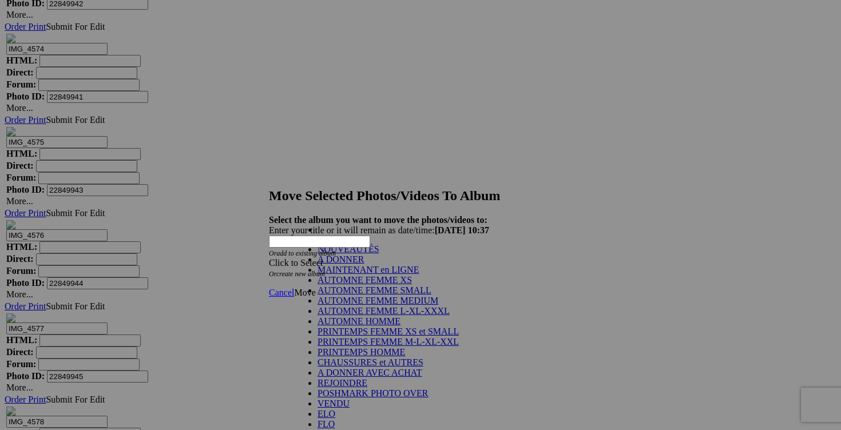
click at [375, 254] on link "NOUVEAUTÉS" at bounding box center [349, 249] width 62 height 10
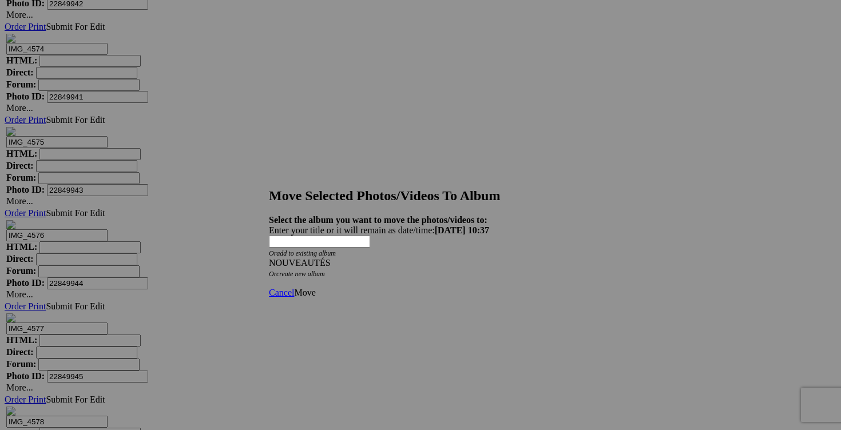
click at [315, 288] on span "Move" at bounding box center [304, 293] width 21 height 10
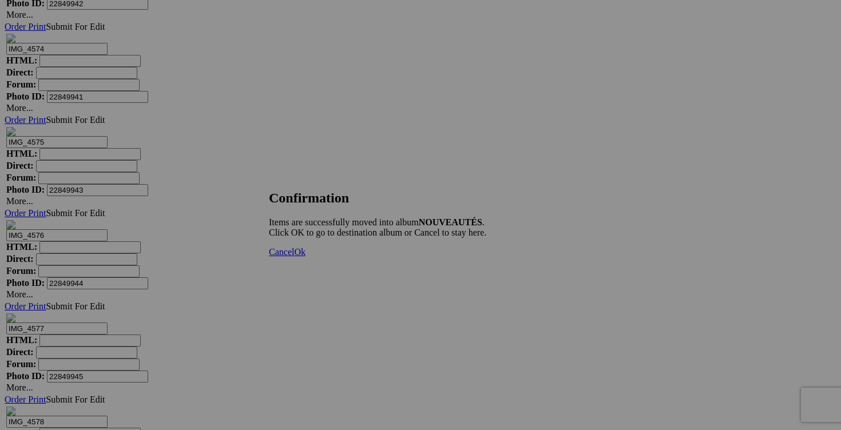
click at [294, 257] on span "Cancel" at bounding box center [281, 252] width 25 height 10
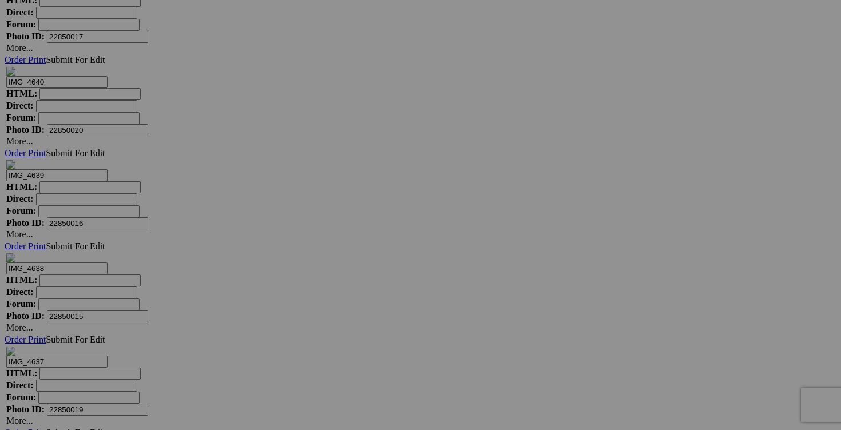
scroll to position [3910, 0]
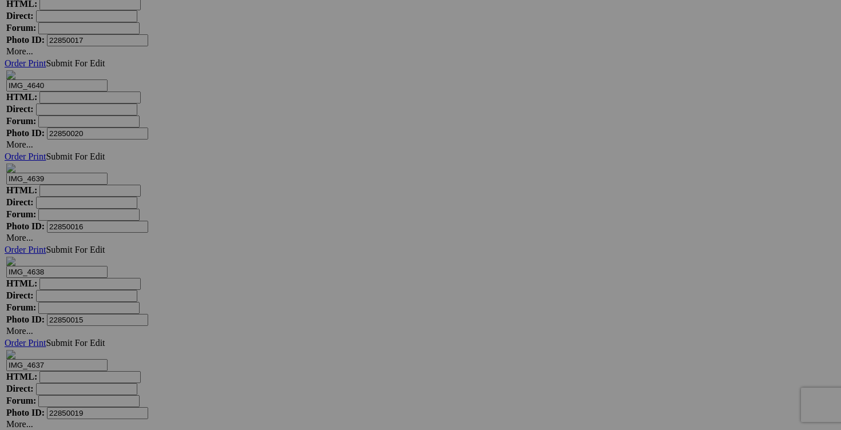
drag, startPoint x: 539, startPoint y: 252, endPoint x: 481, endPoint y: 247, distance: 58.1
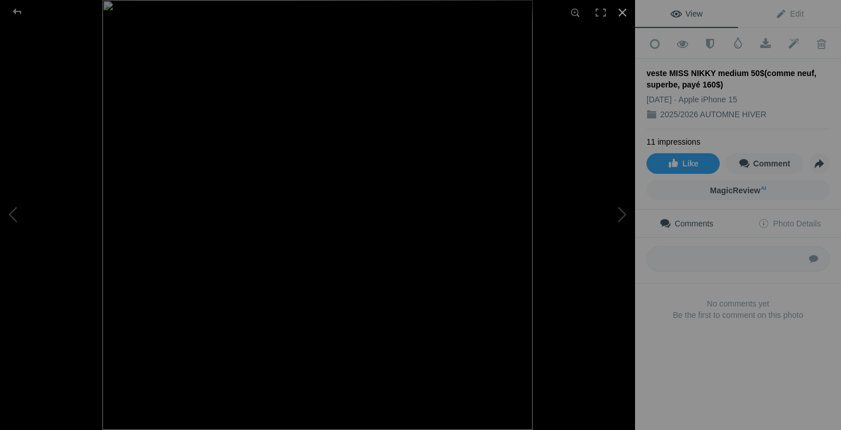
click at [624, 13] on div at bounding box center [622, 12] width 25 height 25
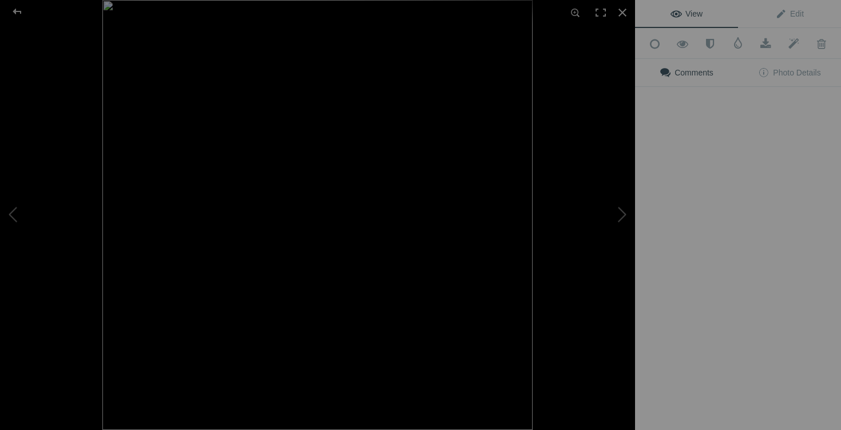
type input "veste MISS NIKKY medium 30$(comme neuf, superbe, payé 160$)"
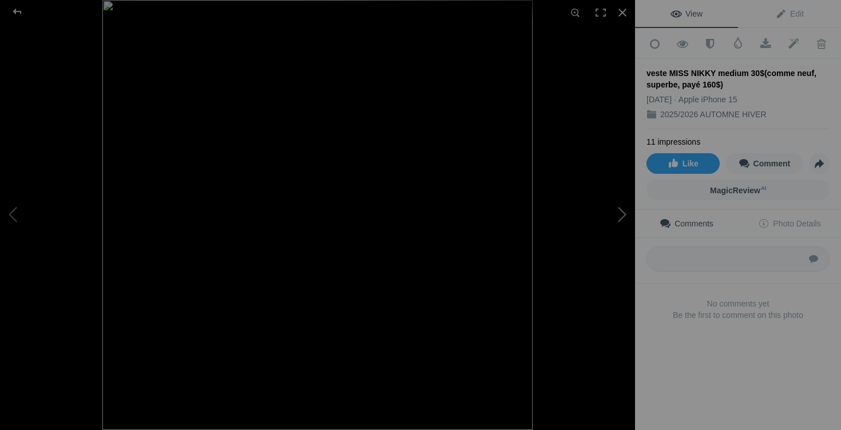
click at [612, 209] on button at bounding box center [592, 215] width 86 height 155
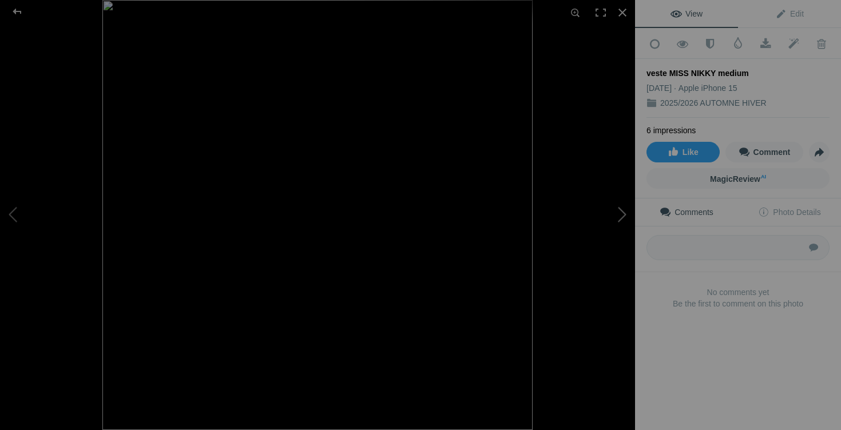
click at [612, 210] on button at bounding box center [592, 215] width 86 height 155
click at [624, 17] on div at bounding box center [622, 12] width 25 height 25
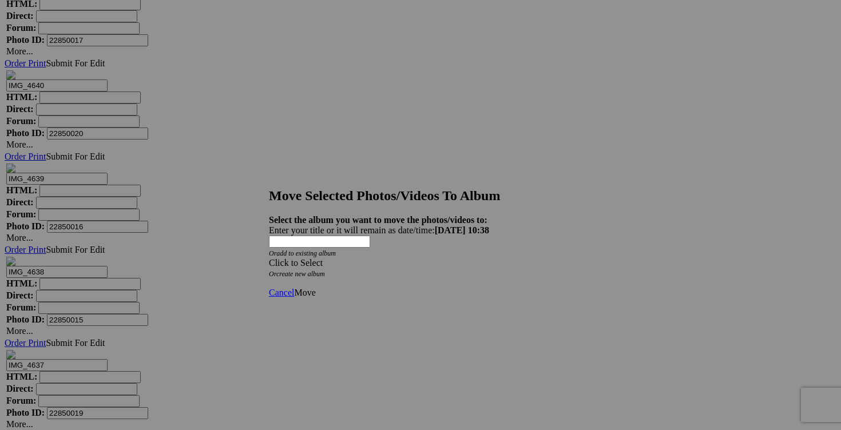
click at [269, 258] on span at bounding box center [269, 263] width 0 height 10
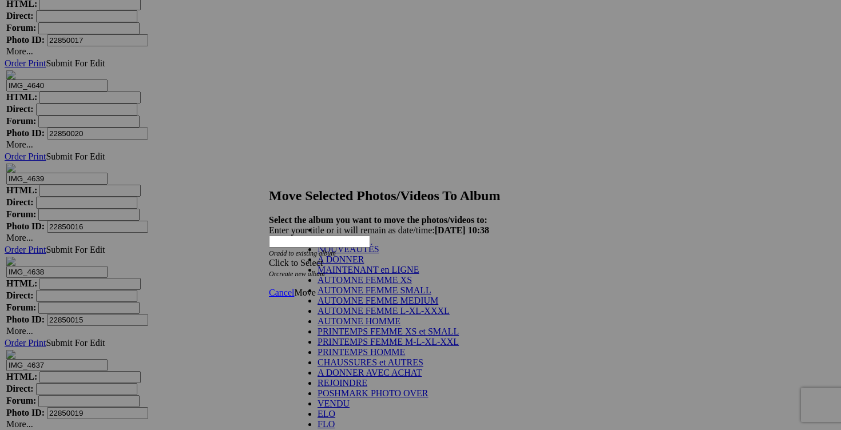
click at [379, 254] on link "NOUVEAUTÉS" at bounding box center [349, 249] width 62 height 10
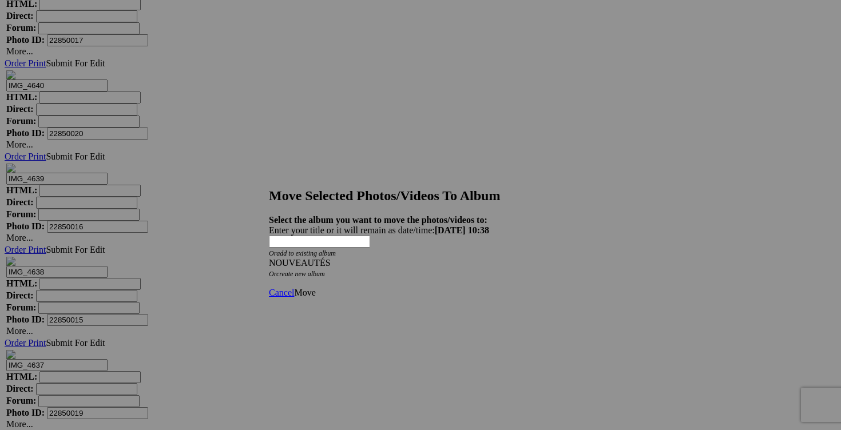
click at [315, 288] on span "Move" at bounding box center [304, 293] width 21 height 10
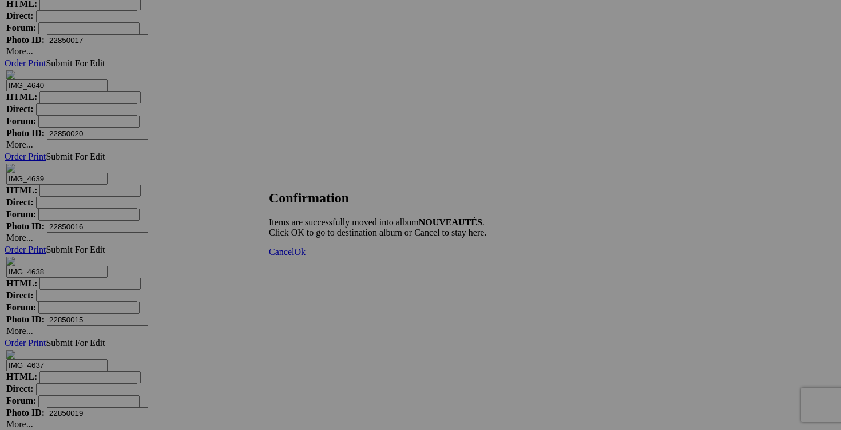
click at [294, 257] on span "Cancel" at bounding box center [281, 252] width 25 height 10
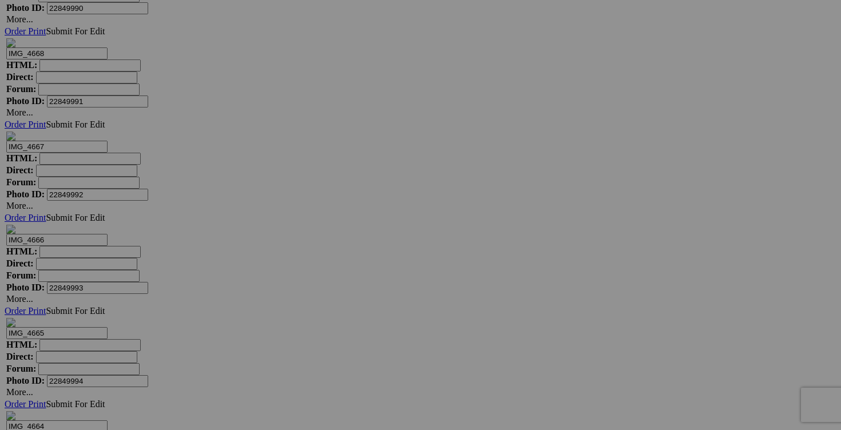
scroll to position [8617, 0]
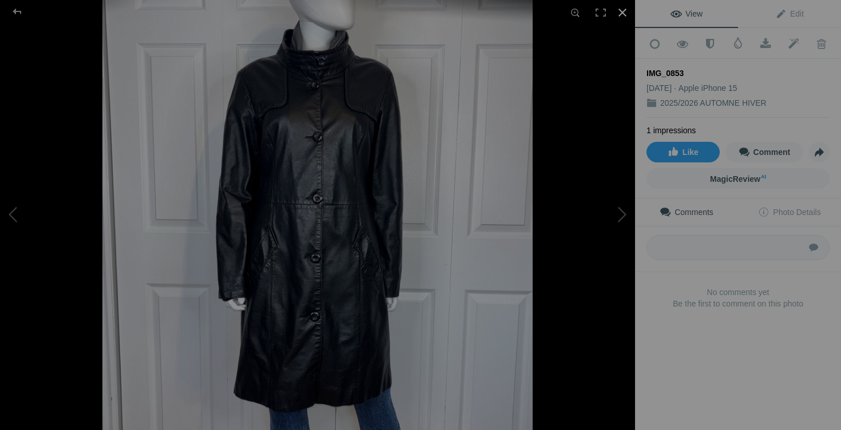
click at [621, 13] on div at bounding box center [622, 12] width 25 height 25
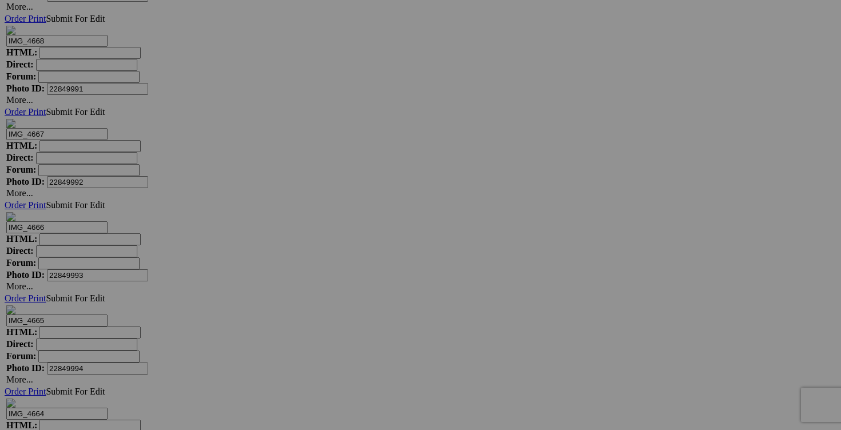
drag, startPoint x: 247, startPoint y: 195, endPoint x: 145, endPoint y: 195, distance: 101.8
drag, startPoint x: 207, startPoint y: 199, endPoint x: 158, endPoint y: 197, distance: 48.7
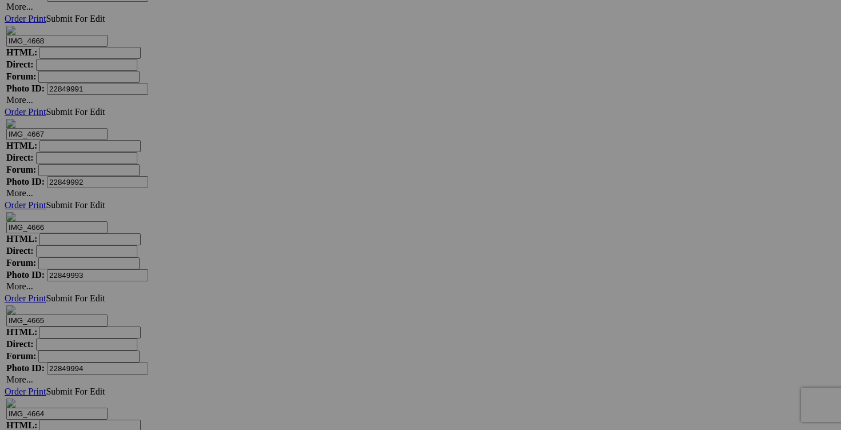
drag, startPoint x: 241, startPoint y: 197, endPoint x: 165, endPoint y: 195, distance: 75.6
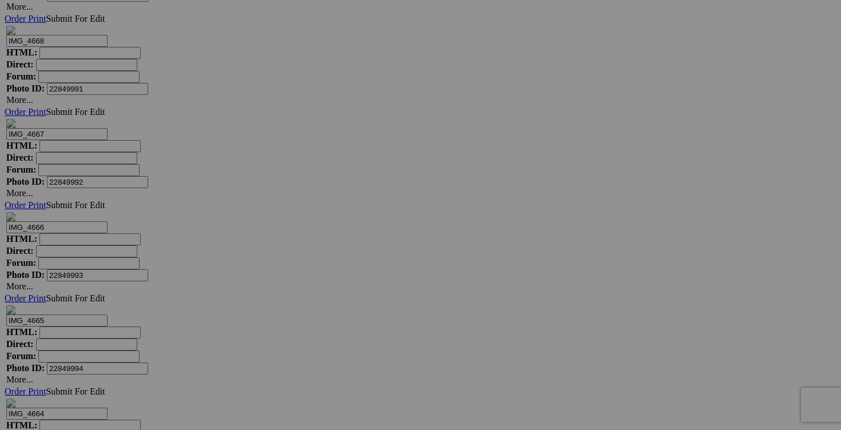
type input "manteau cuir DANIER médium 100$ 100$(comme neuf, doublure intérieur pour faire …"
drag, startPoint x: 350, startPoint y: 198, endPoint x: 265, endPoint y: 197, distance: 84.7
paste input "manteau cuir DANIER médium"
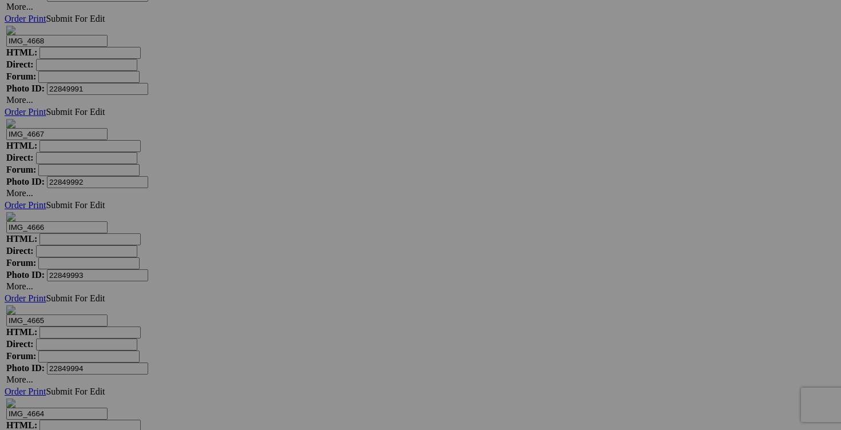
type input "manteau cuir DANIER médium"
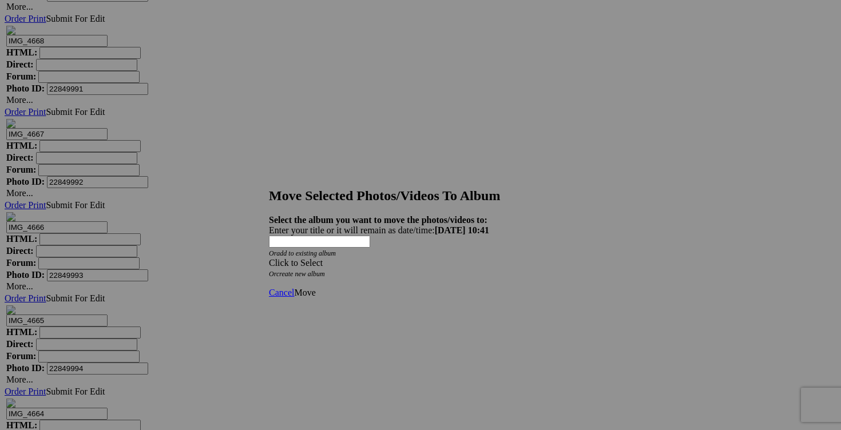
click at [484, 258] on div "Click to Select" at bounding box center [420, 263] width 303 height 10
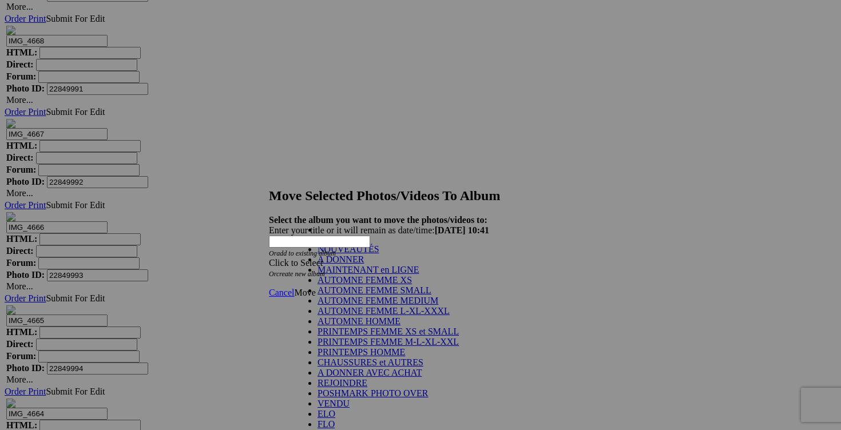
click at [379, 254] on link "NOUVEAUTÉS" at bounding box center [349, 249] width 62 height 10
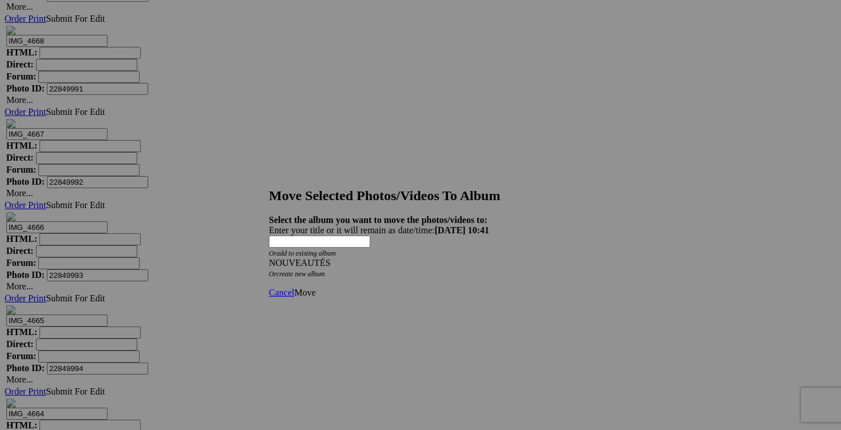
click at [315, 288] on span "Move" at bounding box center [304, 293] width 21 height 10
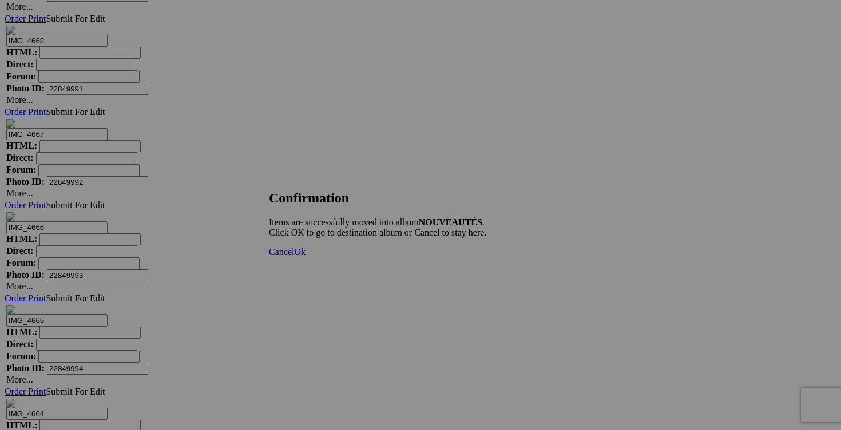
click at [294, 257] on link "Cancel" at bounding box center [281, 252] width 25 height 10
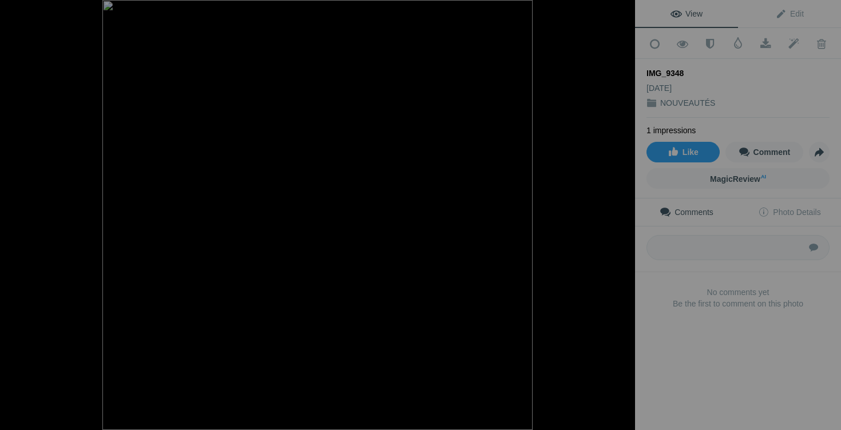
click at [616, 220] on button at bounding box center [592, 215] width 86 height 155
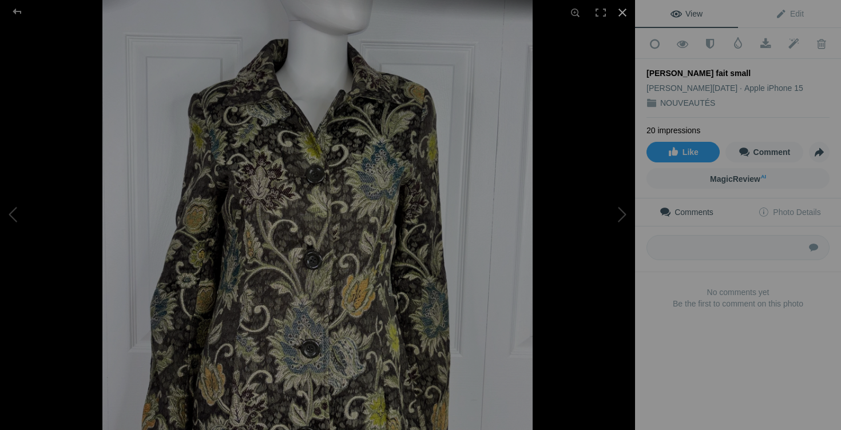
click at [624, 17] on div at bounding box center [622, 12] width 25 height 25
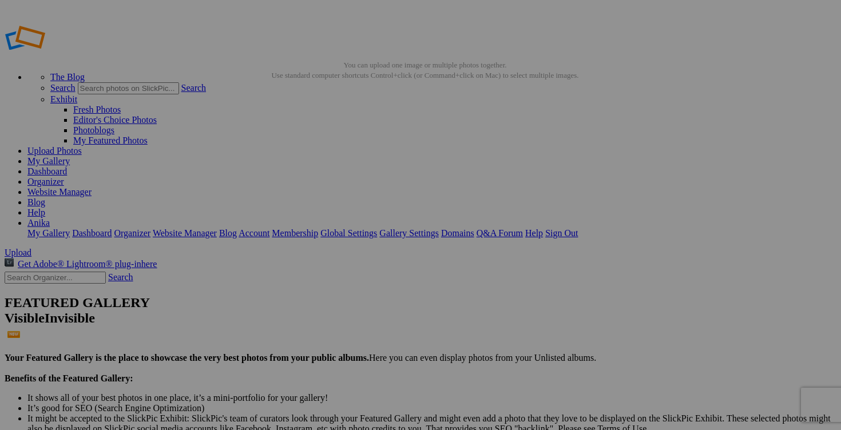
scroll to position [0, 141]
drag, startPoint x: 582, startPoint y: 225, endPoint x: 674, endPoint y: 224, distance: 91.5
drag, startPoint x: 352, startPoint y: 223, endPoint x: 308, endPoint y: 220, distance: 44.8
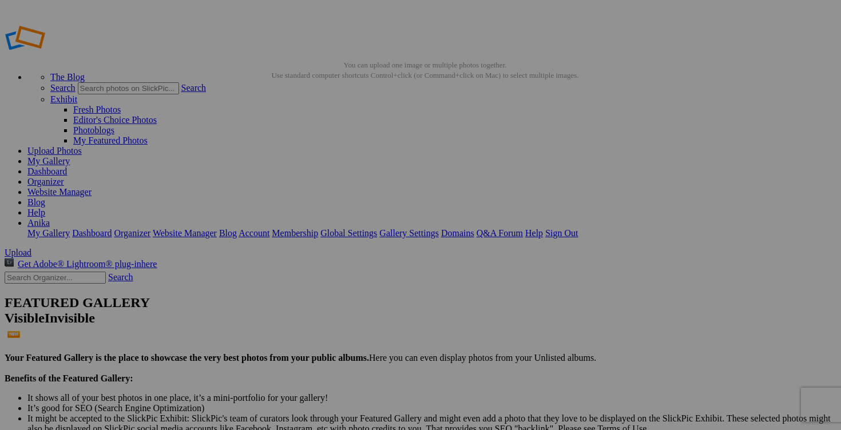
type input "I"
paste input "manteau DANIER fait small 50$(comme neuf, superbe, inscrit xs mais fait small)"
type input "manteau DANIER fait small 50$(comme neuf, superbe, inscrit xs mais fait small)"
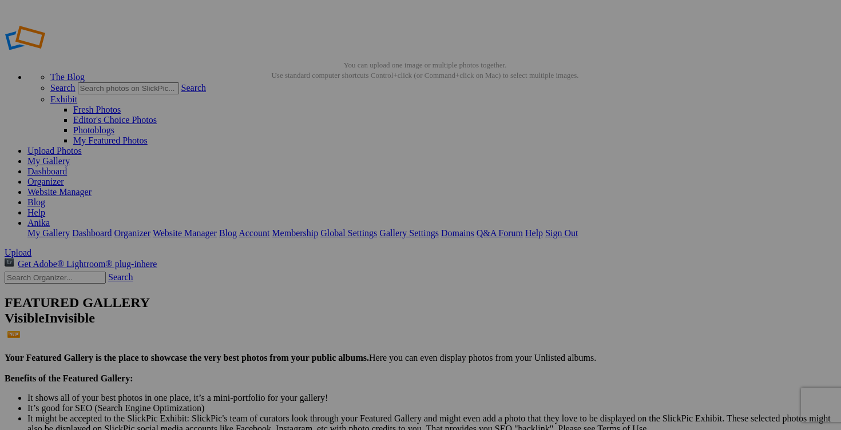
scroll to position [0, 0]
drag, startPoint x: 564, startPoint y: 223, endPoint x: 483, endPoint y: 221, distance: 80.1
drag, startPoint x: 447, startPoint y: 225, endPoint x: 376, endPoint y: 224, distance: 70.4
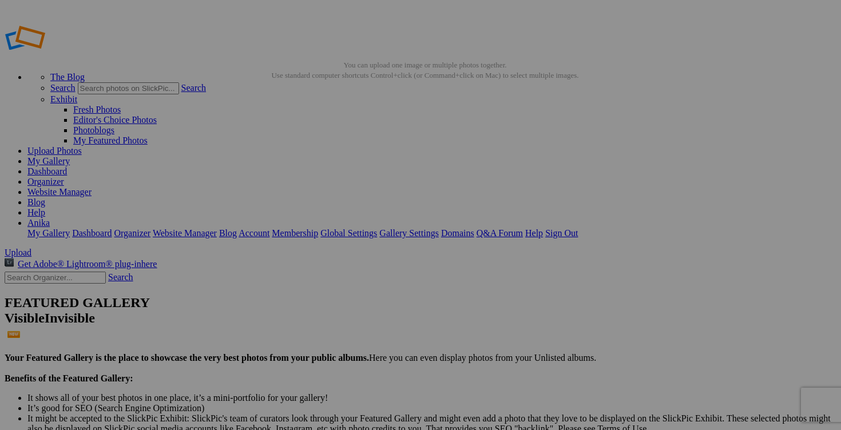
paste input "manteau DANIER fait small"
type input "manteau DANIER fait small"
click at [344, 287] on link "Yes" at bounding box center [337, 290] width 13 height 10
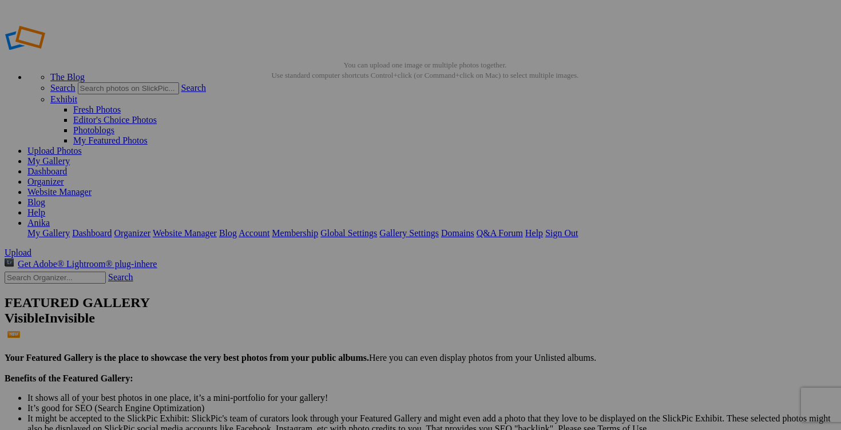
click at [344, 290] on span "Yes" at bounding box center [337, 290] width 13 height 10
type input "manteau automne [PERSON_NAME] small 50$(comme neuf, superbe, inscrit xs mais fa…"
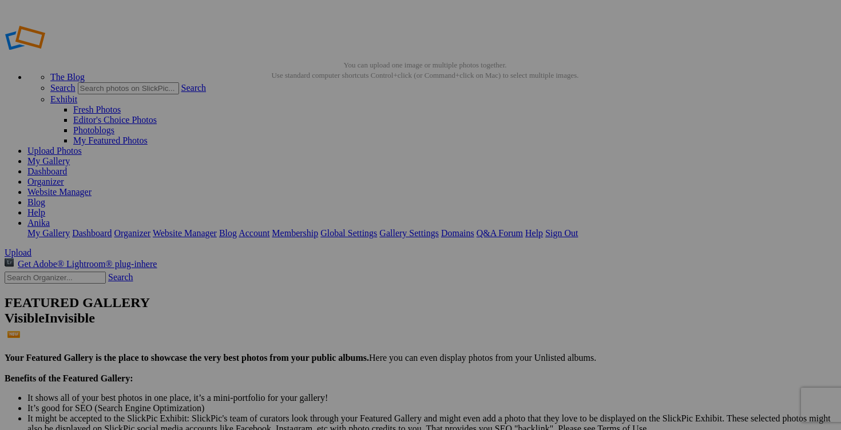
type input "manteau automne [PERSON_NAME] small"
type input "NOUVEAUTÉS"
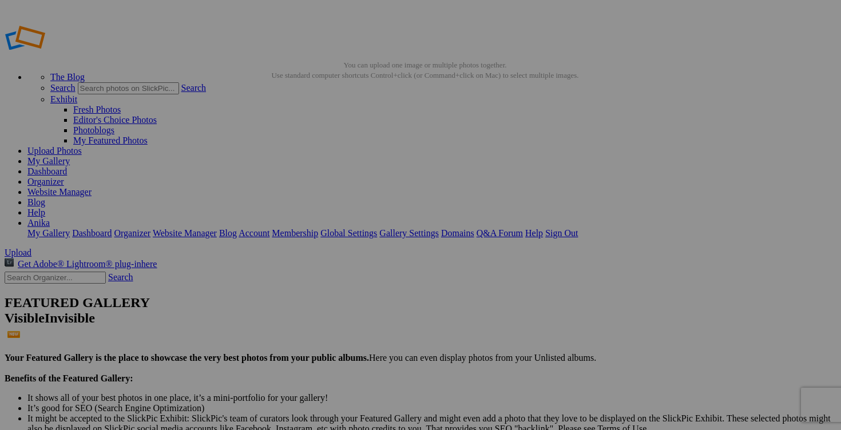
drag, startPoint x: 479, startPoint y: 222, endPoint x: 567, endPoint y: 216, distance: 88.3
drag, startPoint x: 451, startPoint y: 217, endPoint x: 392, endPoint y: 215, distance: 59.0
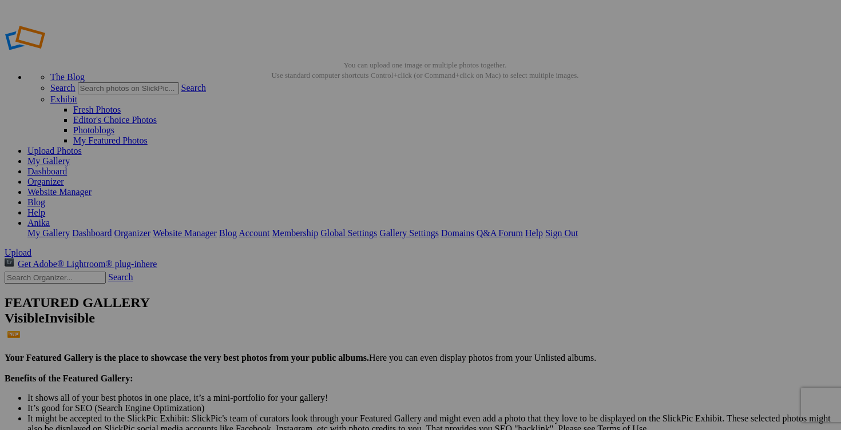
paste input "blazer LD COLLECTION taille 10 35$(comme neuf, superbe)"
drag, startPoint x: 392, startPoint y: 219, endPoint x: 361, endPoint y: 217, distance: 31.5
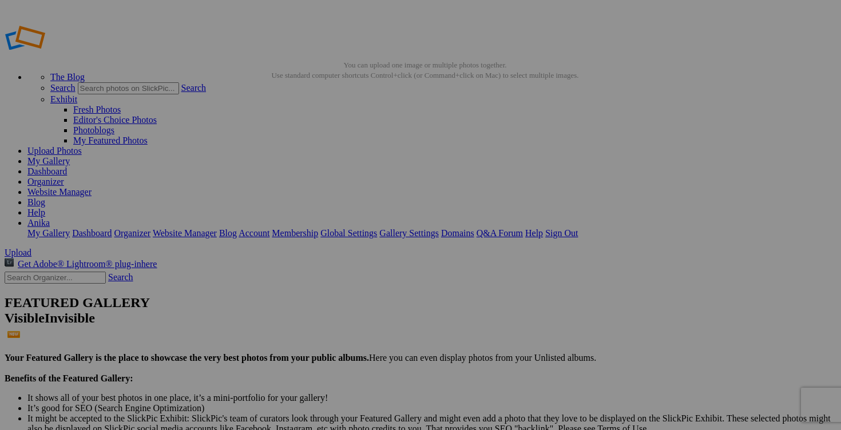
type input "blazer LD COLLECTION taille 10 25$(comme neuf, superbe)"
drag, startPoint x: 345, startPoint y: 223, endPoint x: 255, endPoint y: 223, distance: 89.8
paste input "blazer LD COLLECTION taille 10"
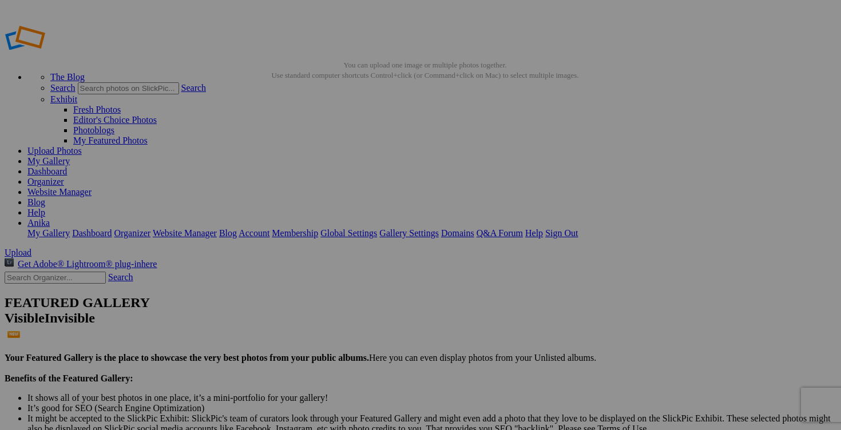
scroll to position [0, 5]
type input "blazer LD COLLECTION taille 10"
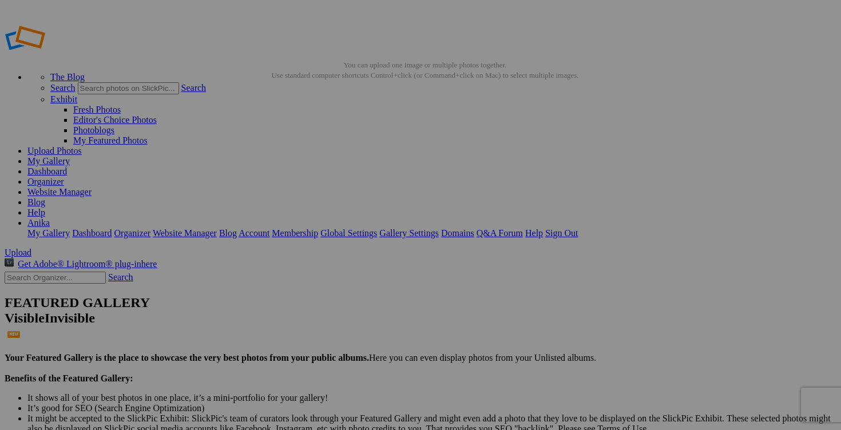
scroll to position [0, 0]
click at [344, 296] on span "Yes" at bounding box center [337, 301] width 13 height 10
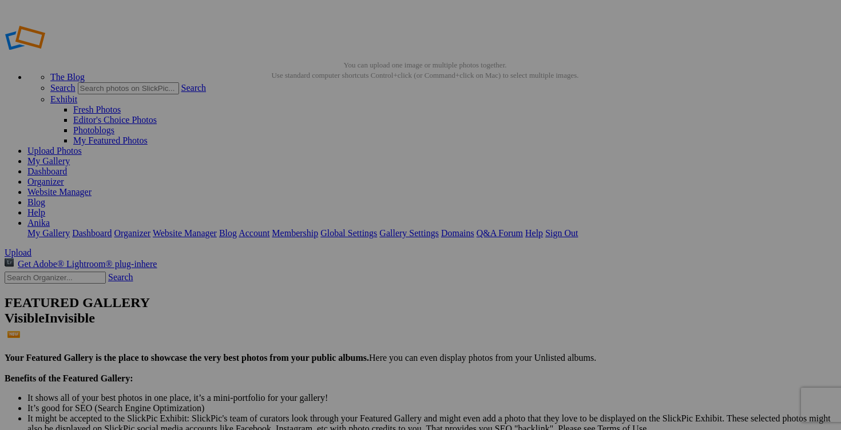
drag, startPoint x: 581, startPoint y: 222, endPoint x: 680, endPoint y: 221, distance: 99.0
drag, startPoint x: 343, startPoint y: 220, endPoint x: 279, endPoint y: 218, distance: 63.5
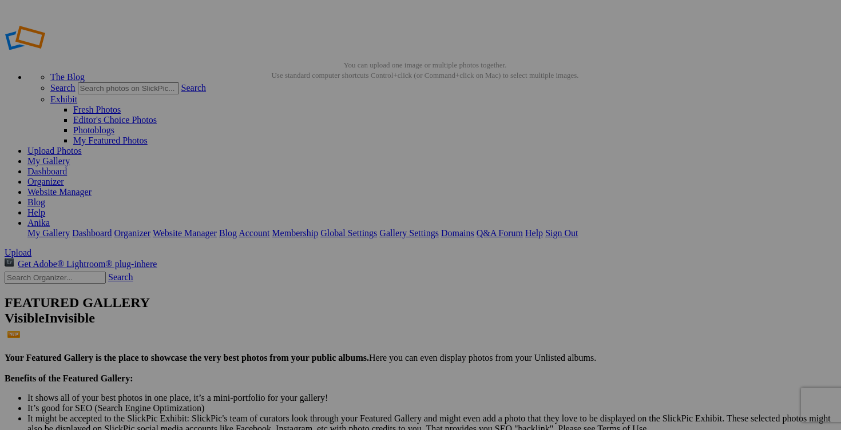
paste input "chandail ADIDAS 2XL 20$(comme neuf)"
type input "chandail ADIDAS 2XL 20$(comme neuf)"
drag, startPoint x: 558, startPoint y: 223, endPoint x: 479, endPoint y: 218, distance: 79.1
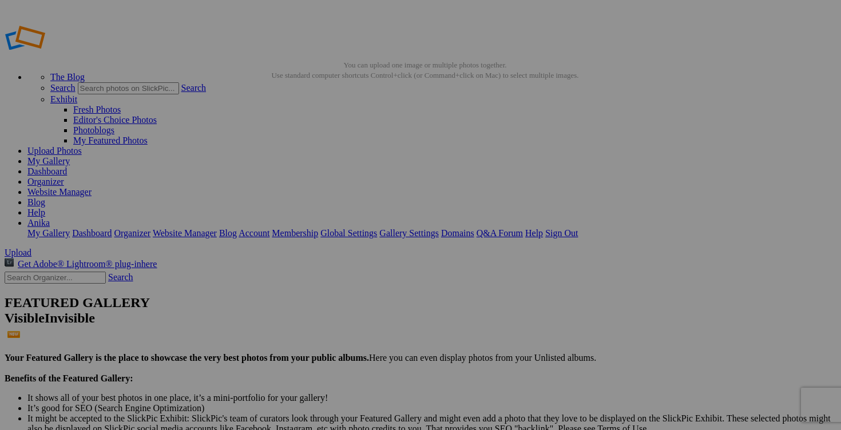
drag, startPoint x: 440, startPoint y: 222, endPoint x: 403, endPoint y: 215, distance: 37.4
paste input "chandail ADIDAS 2XL"
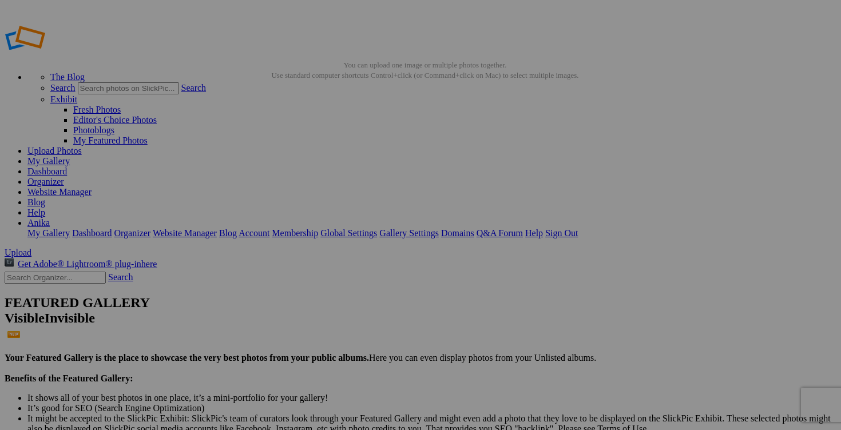
type input "chandail ADIDAS 2XL"
click at [344, 296] on span "Yes" at bounding box center [337, 301] width 13 height 10
